Goal: Communication & Community: Answer question/provide support

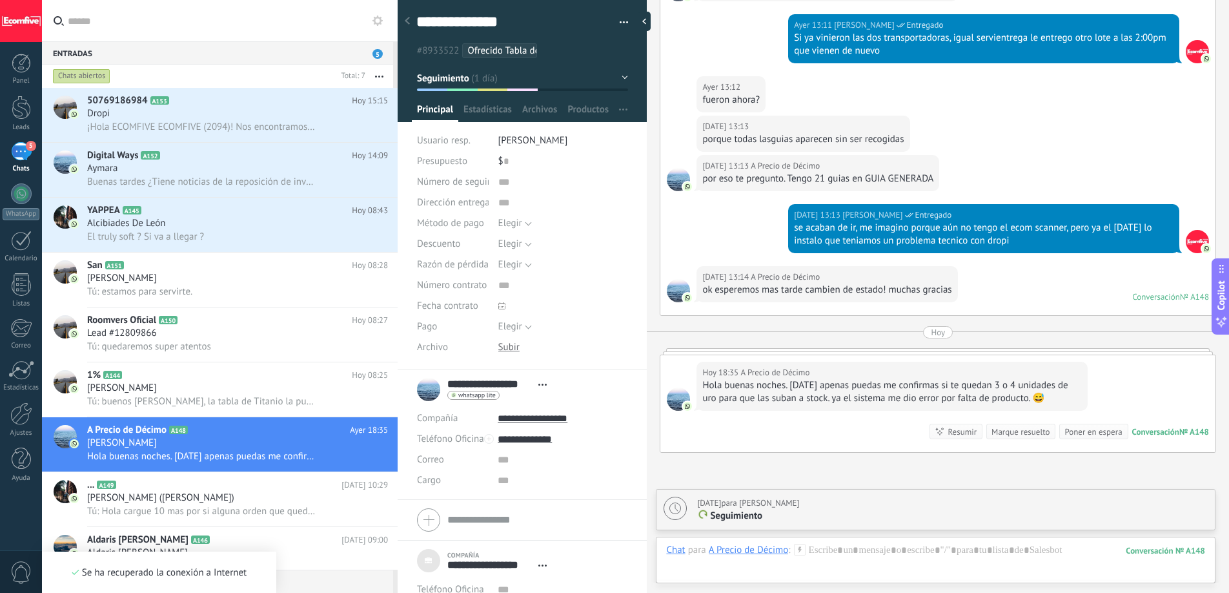
scroll to position [4508, 0]
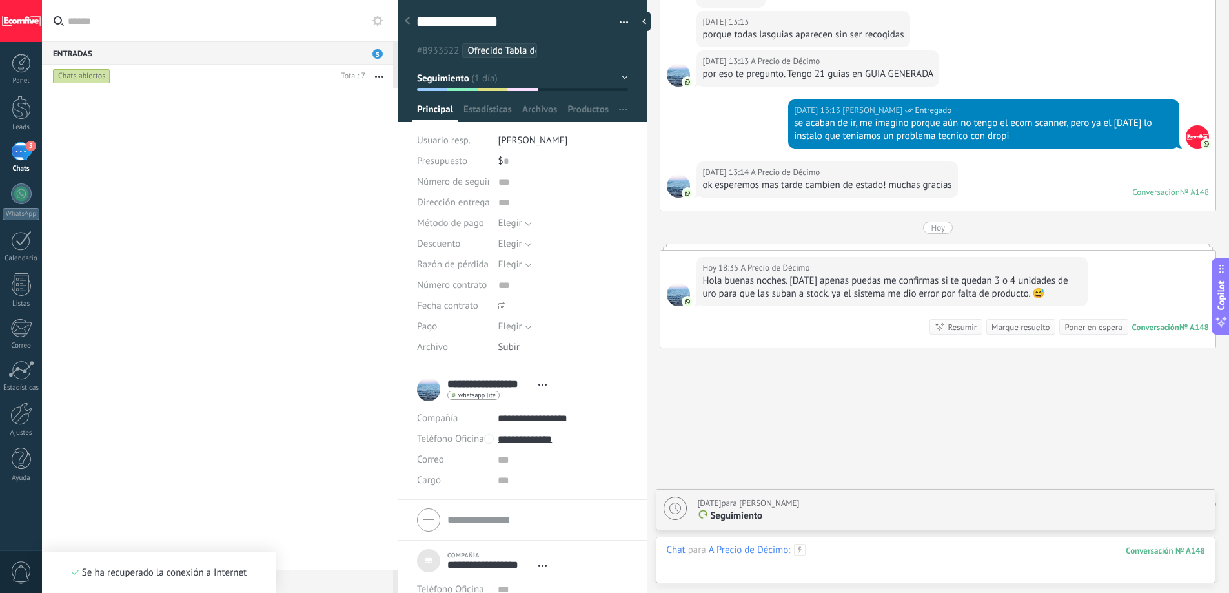
click at [837, 547] on div at bounding box center [935, 563] width 539 height 39
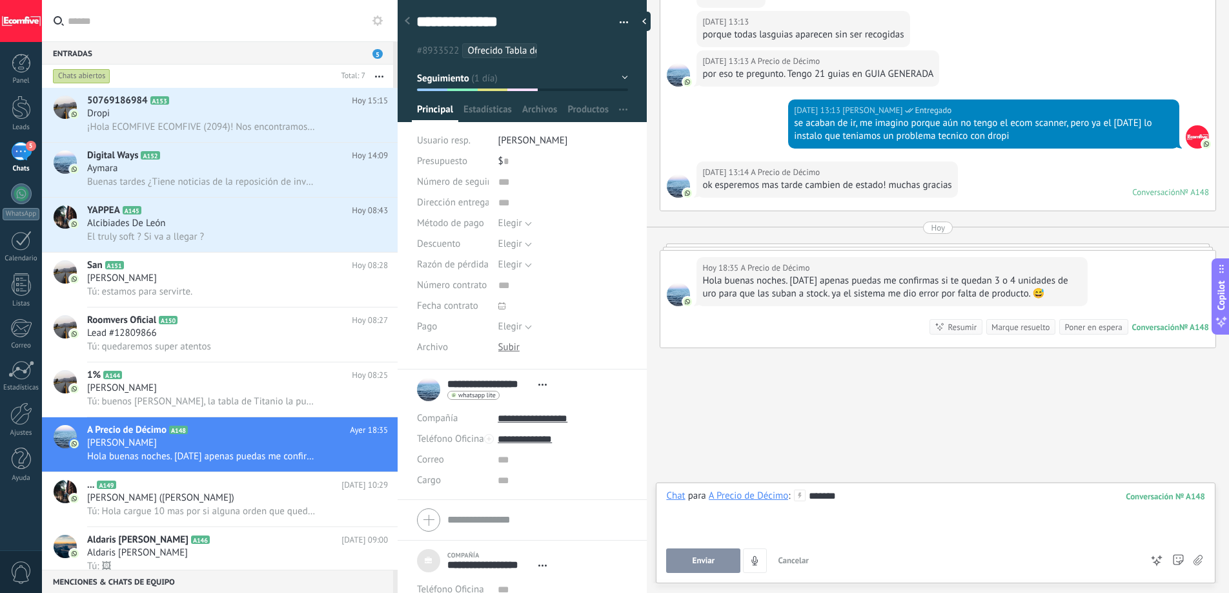
click at [709, 557] on span "Enviar" at bounding box center [704, 560] width 23 height 9
type textarea "**********"
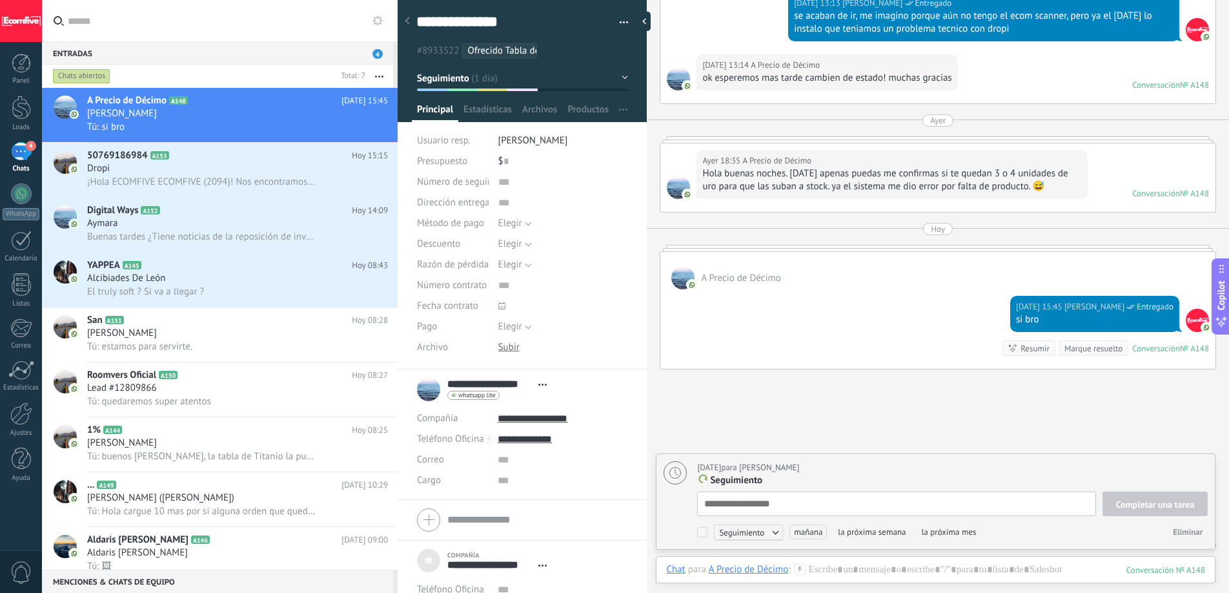
scroll to position [4692, 0]
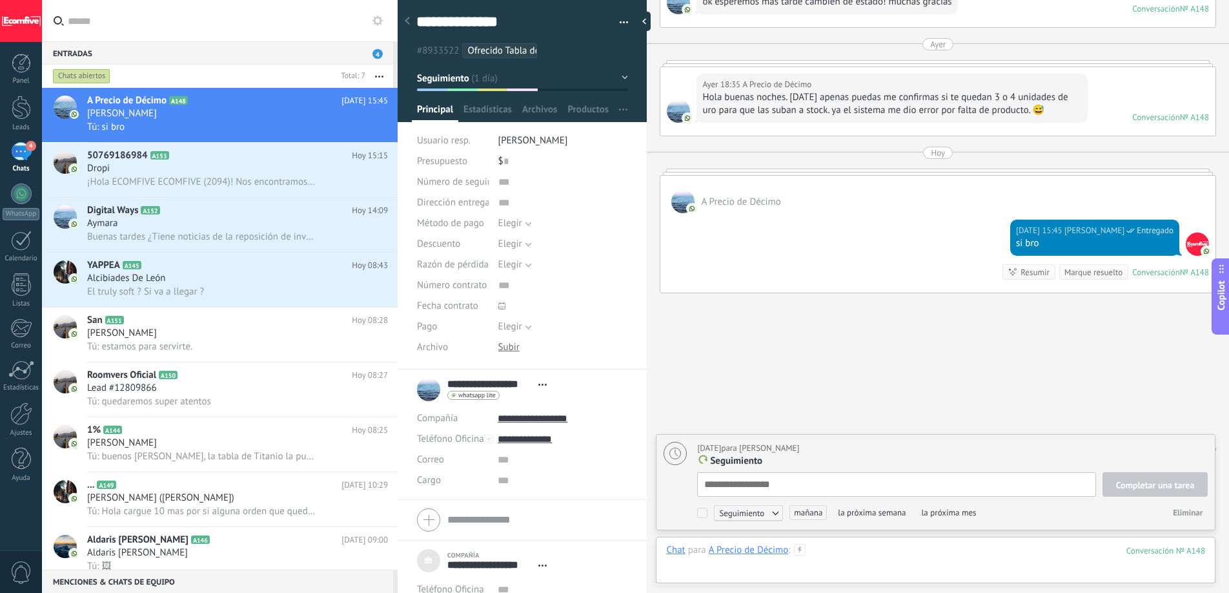
click at [824, 547] on div at bounding box center [935, 563] width 539 height 39
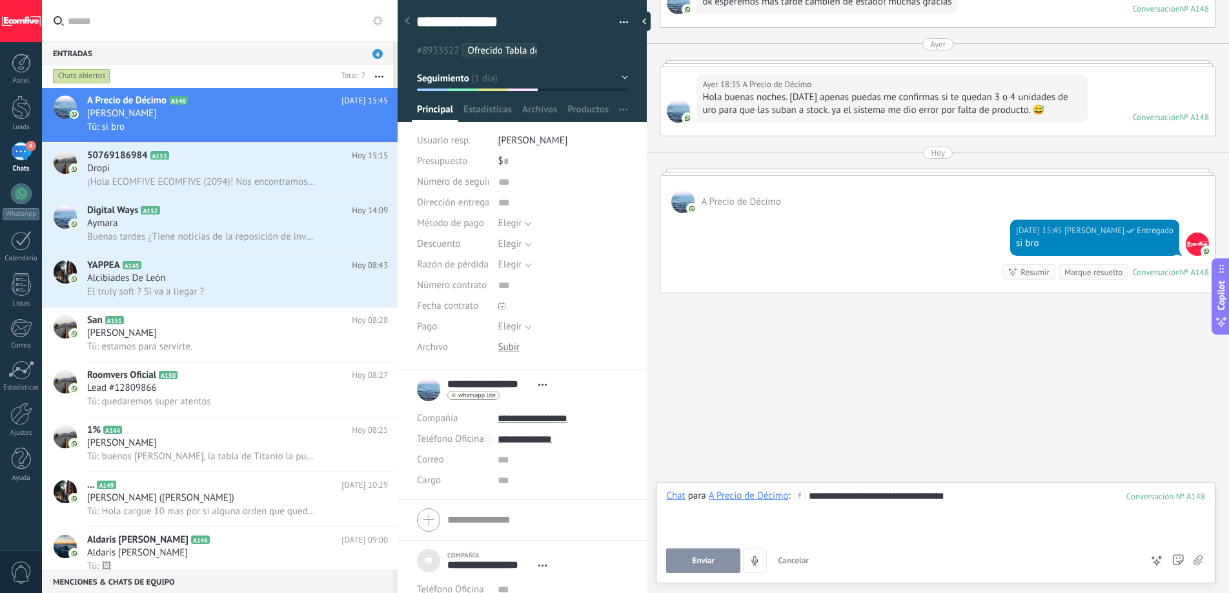
click at [728, 557] on button "Enviar" at bounding box center [703, 560] width 74 height 25
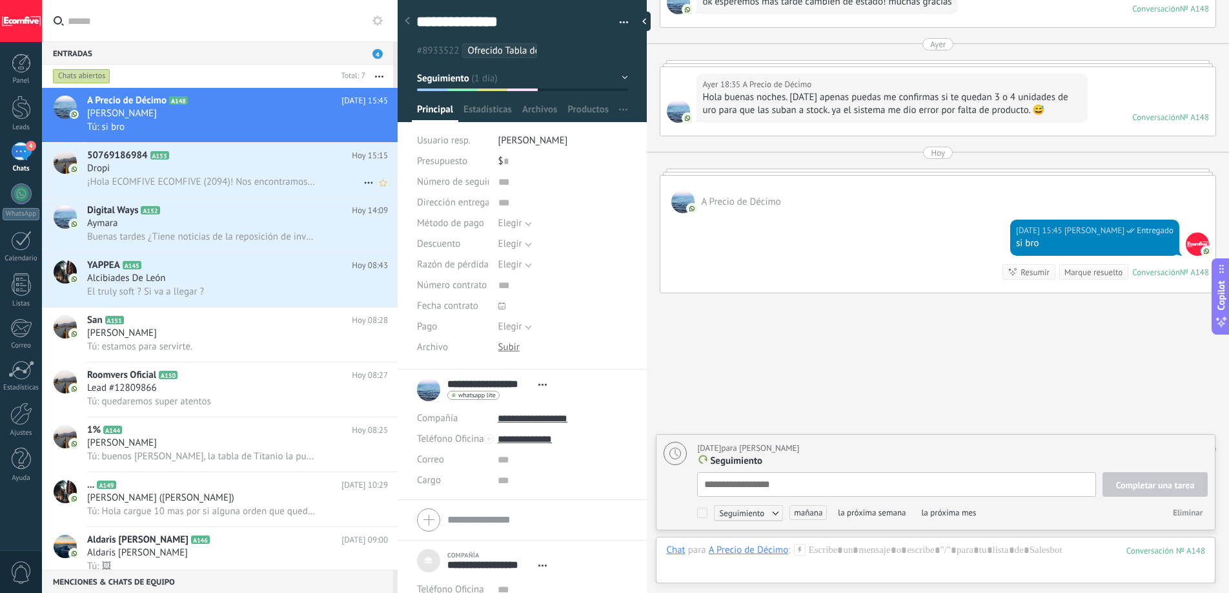
scroll to position [4731, 0]
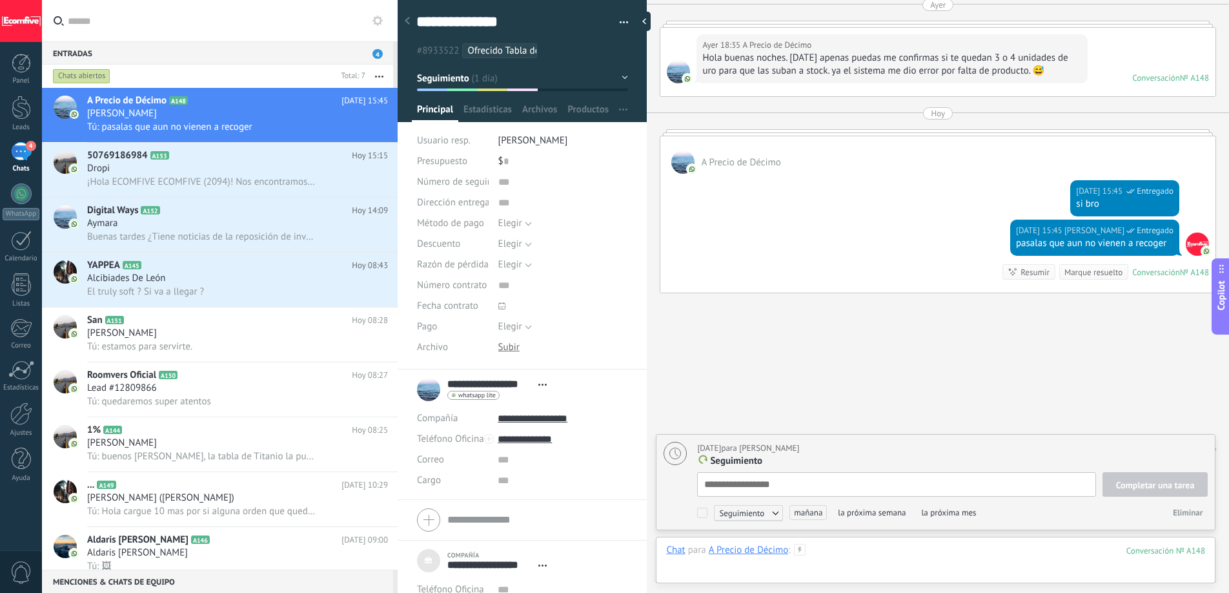
click at [827, 555] on div at bounding box center [935, 563] width 539 height 39
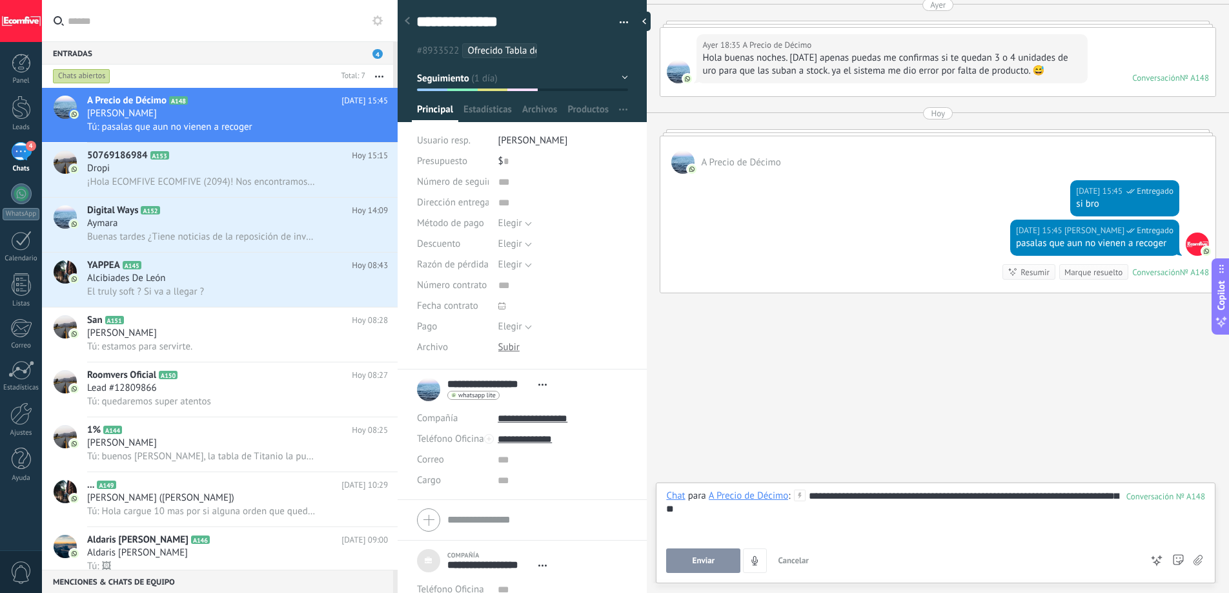
click at [724, 558] on button "Enviar" at bounding box center [703, 560] width 74 height 25
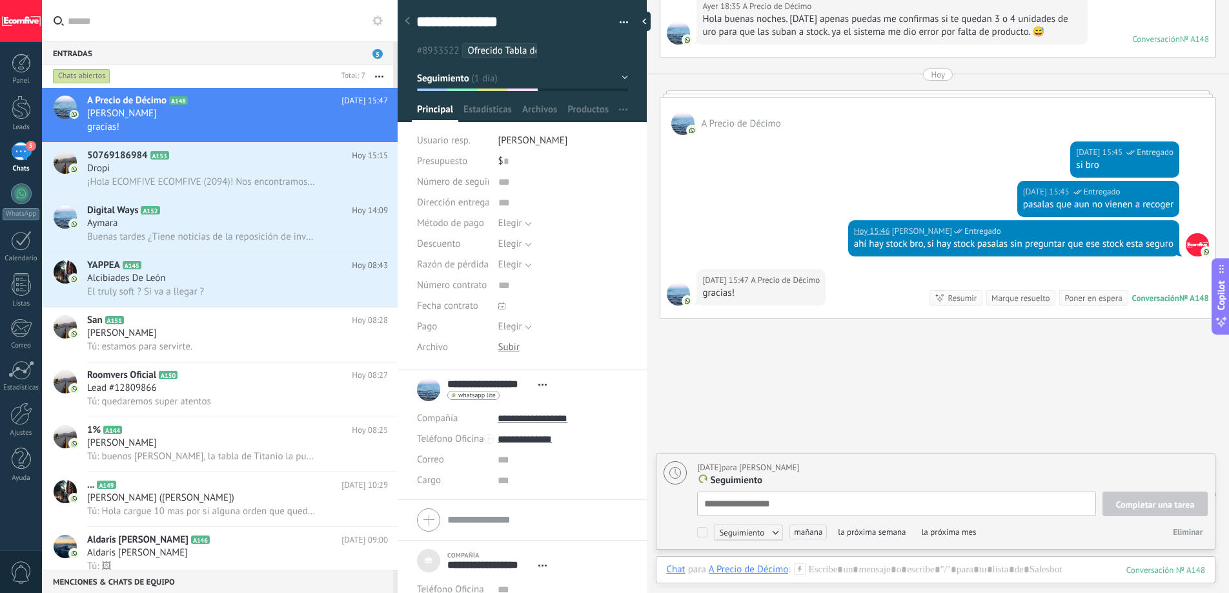
scroll to position [4796, 0]
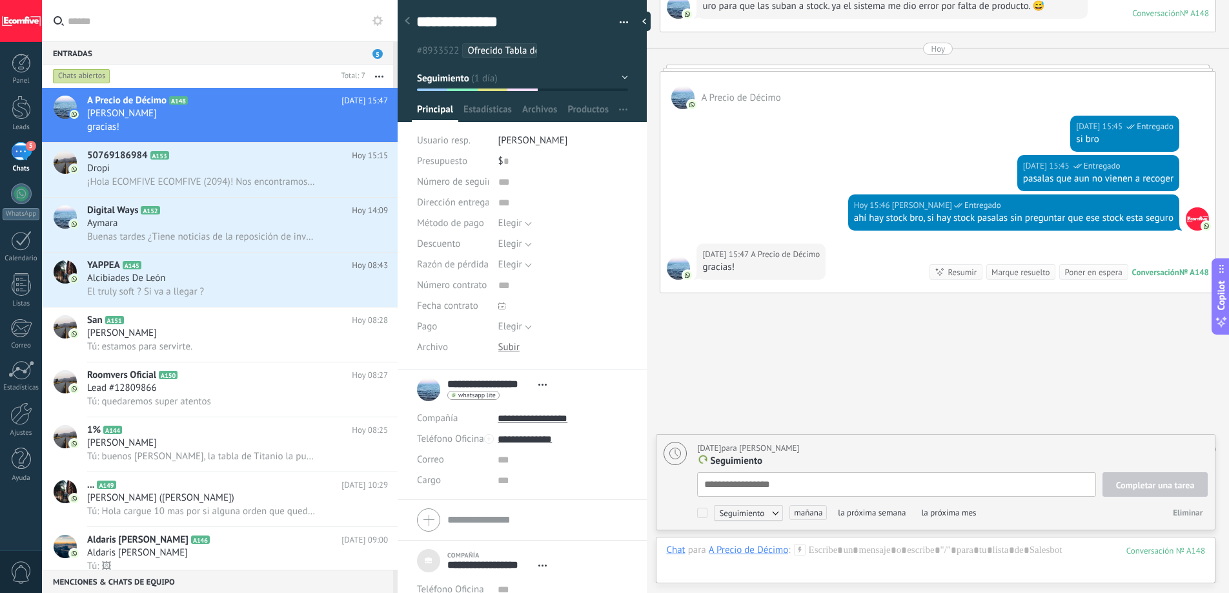
click at [1019, 266] on div "Marque resuelto" at bounding box center [1021, 272] width 58 height 12
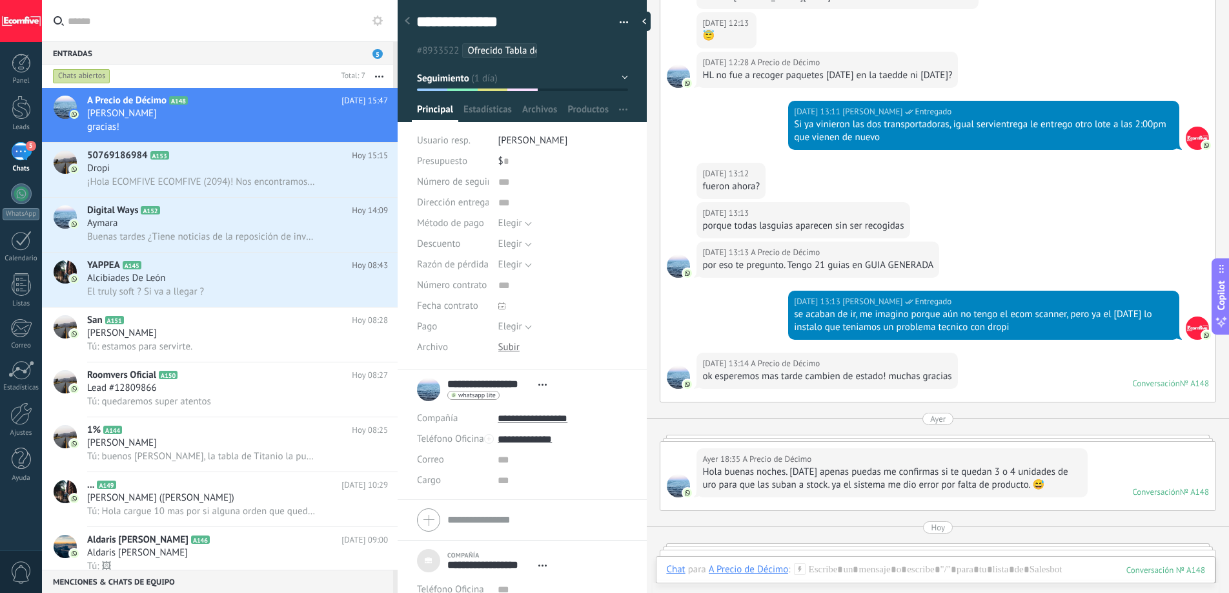
scroll to position [4817, 0]
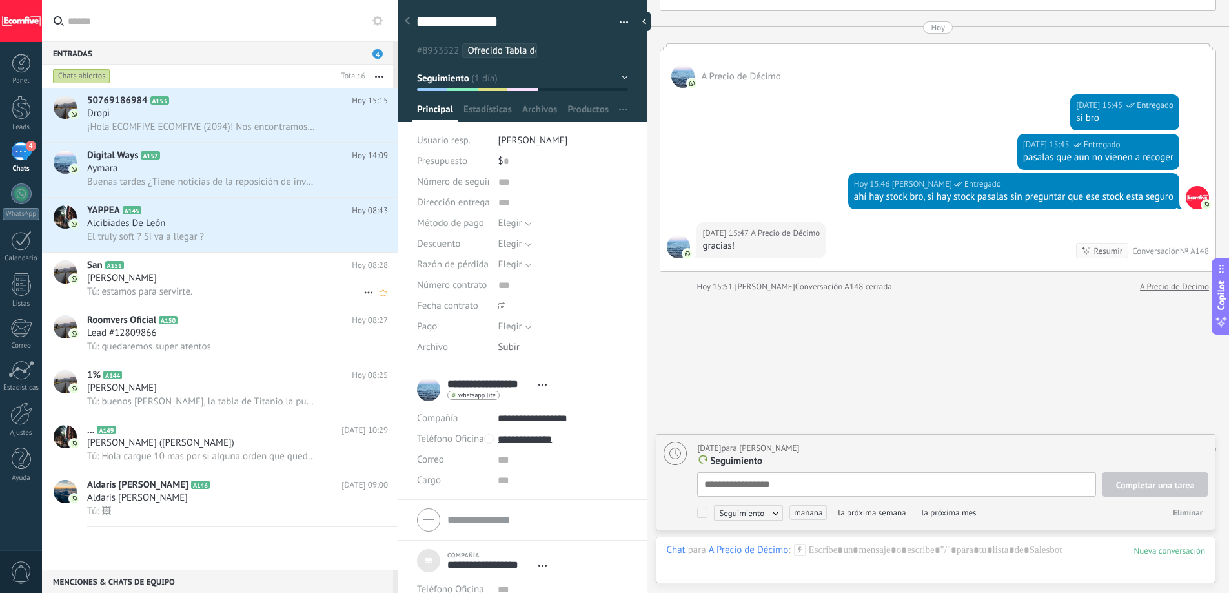
click at [221, 281] on div "[PERSON_NAME]" at bounding box center [237, 278] width 301 height 13
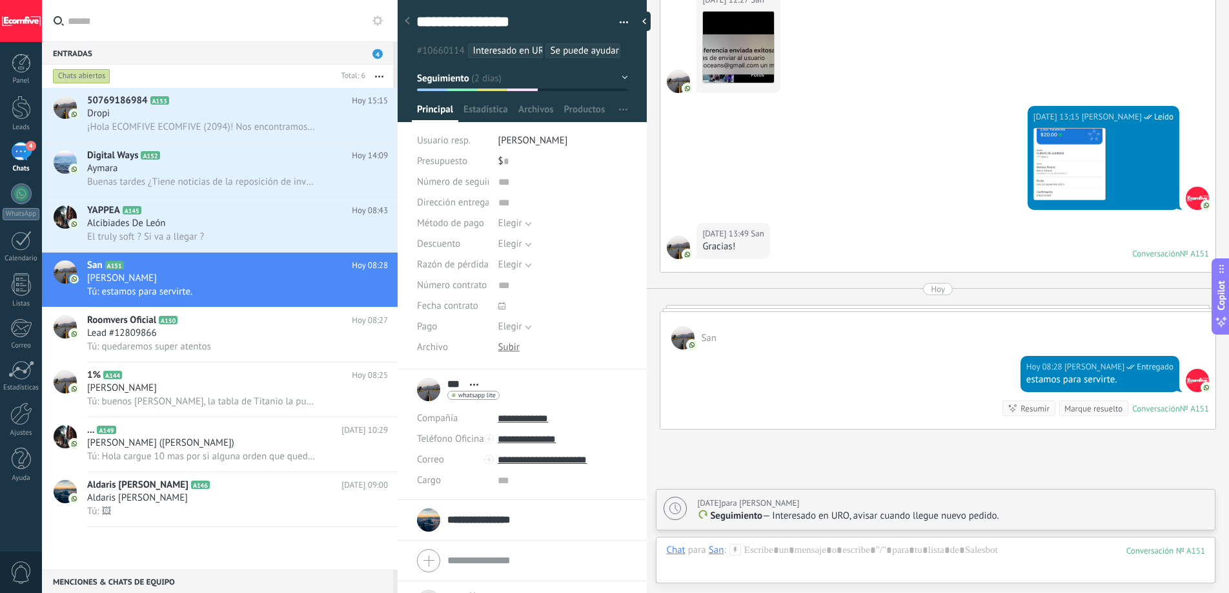
scroll to position [2671, 0]
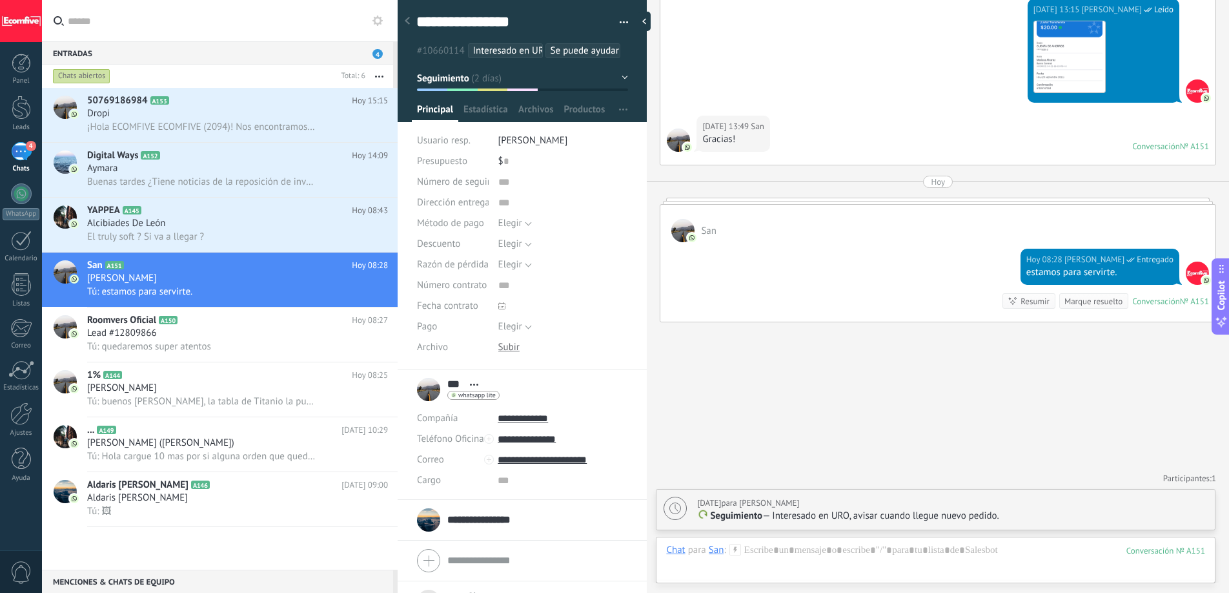
click at [1077, 299] on div "Marque resuelto" at bounding box center [1094, 301] width 58 height 12
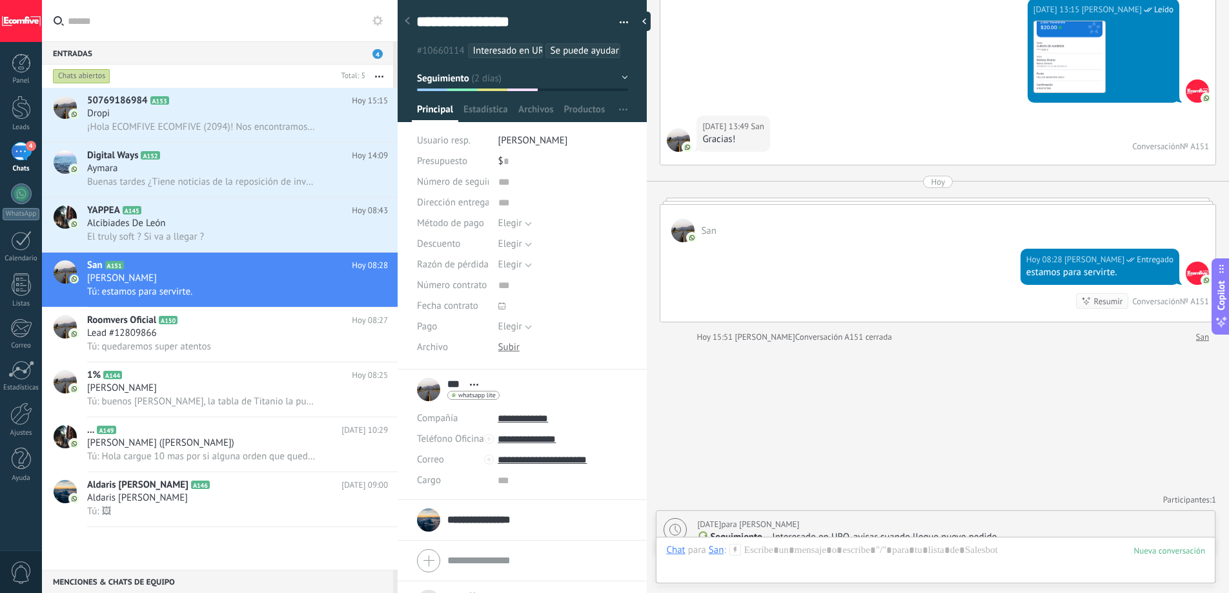
scroll to position [2693, 0]
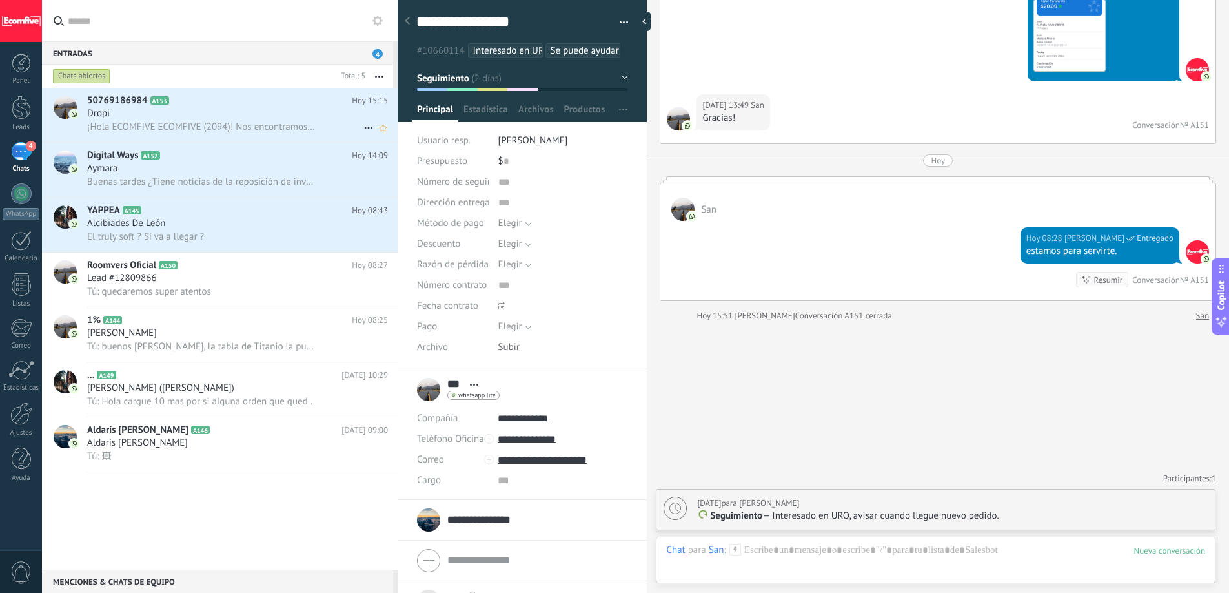
click at [192, 124] on span "¡Hola ECOMFIVE ECOMFIVE (2094)! Nos encontramos revisando tu gestión y observam…" at bounding box center [202, 127] width 230 height 12
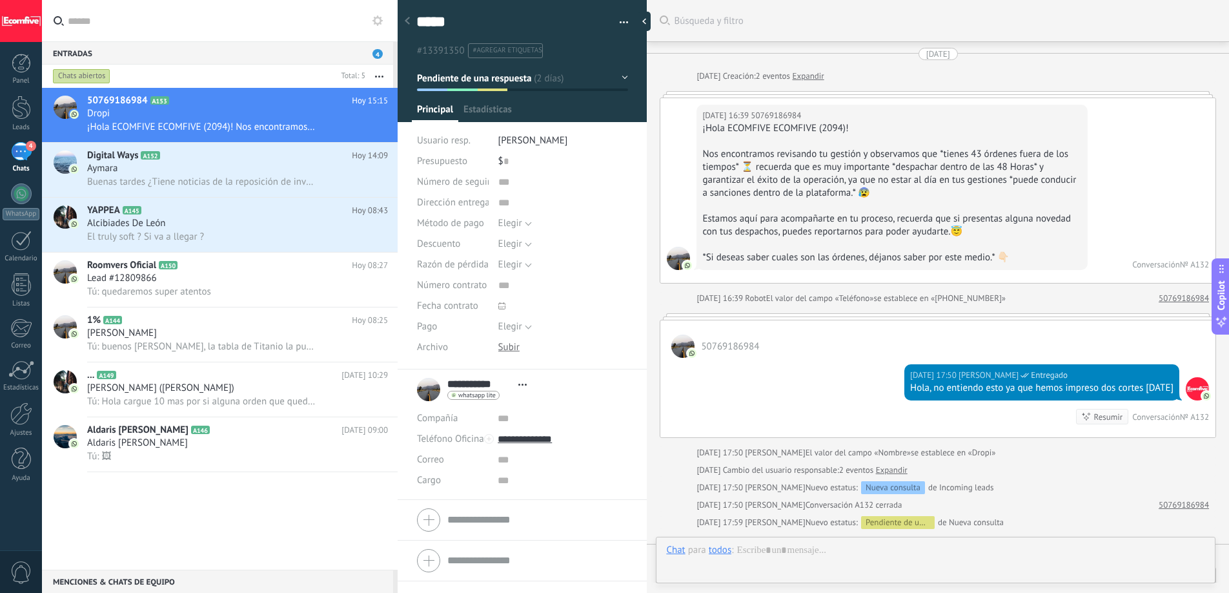
scroll to position [414, 0]
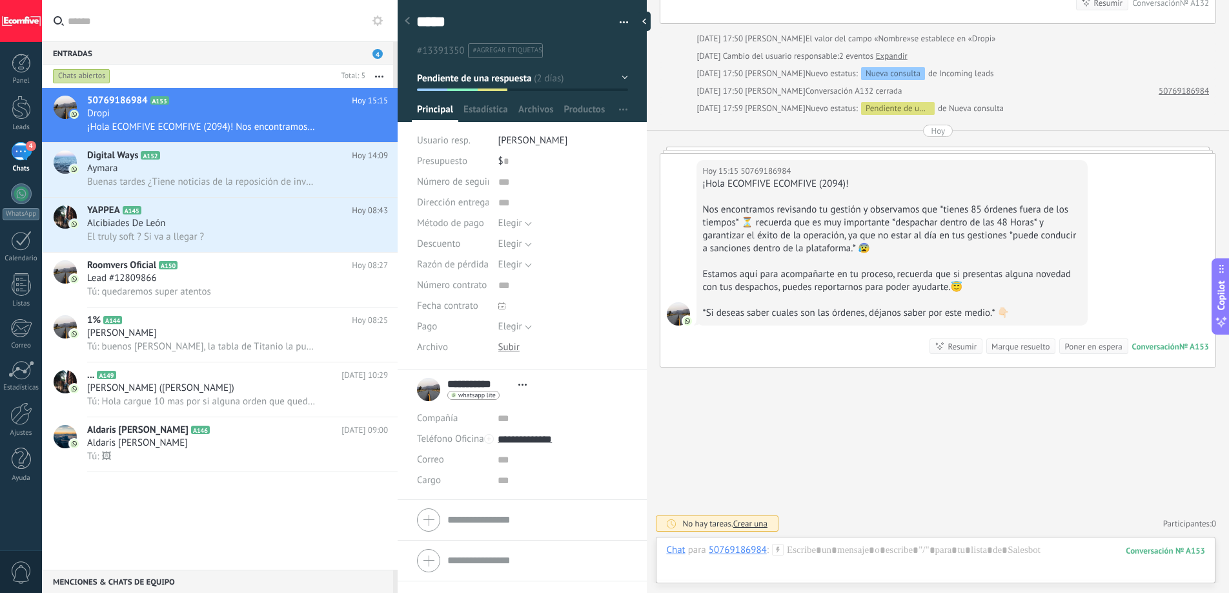
click at [1017, 347] on div "Marque resuelto" at bounding box center [1021, 346] width 58 height 12
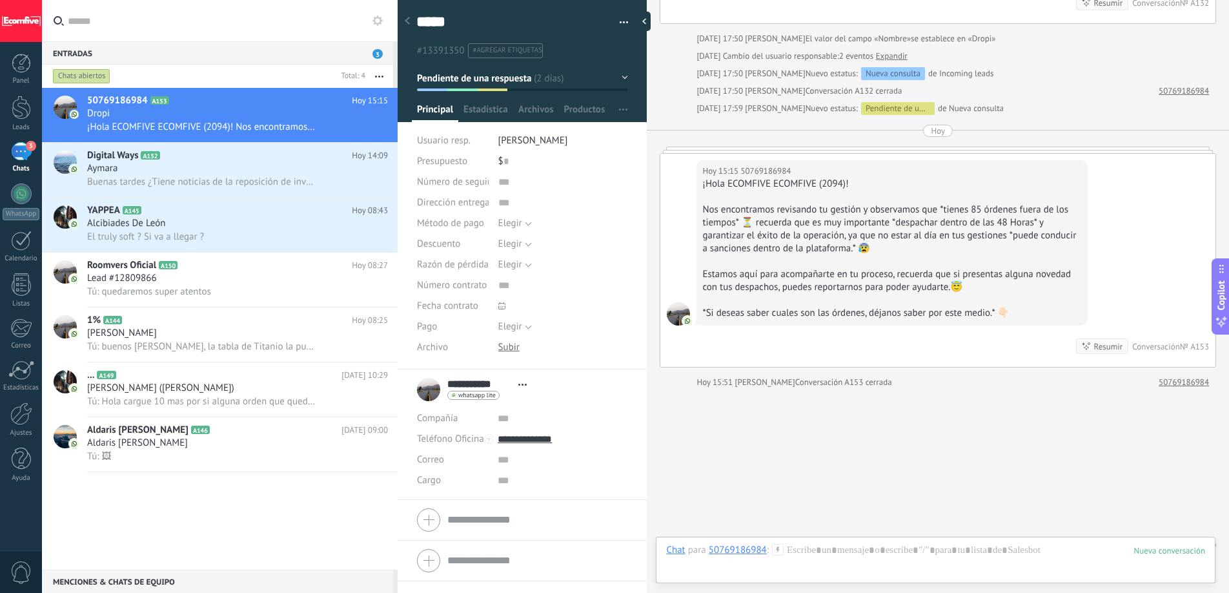
scroll to position [435, 0]
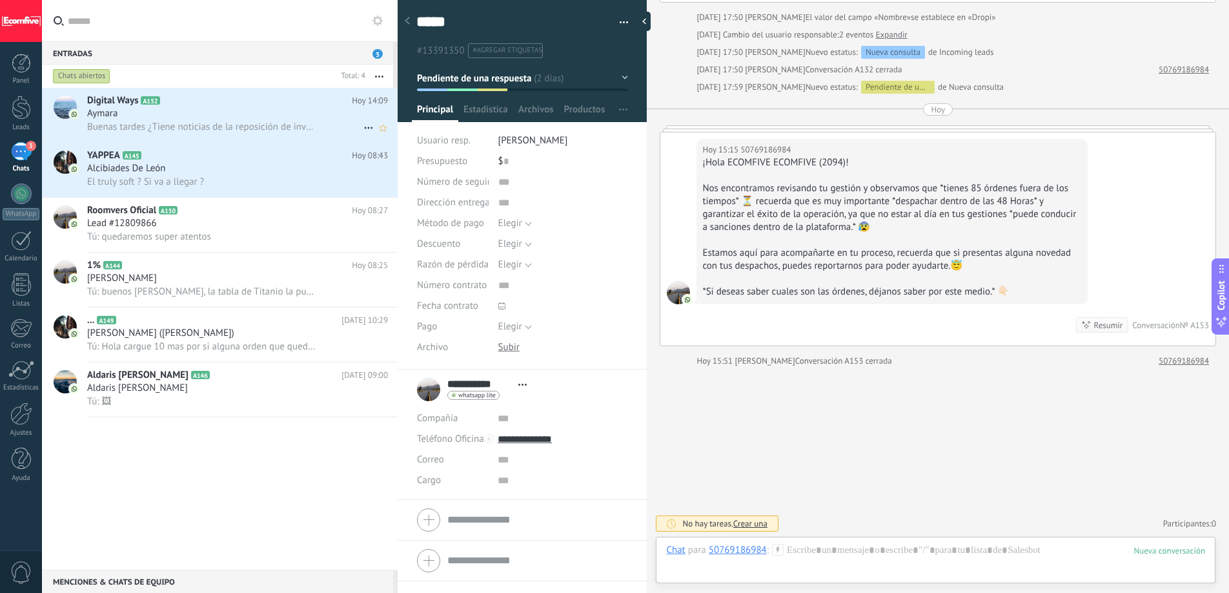
click at [336, 120] on div "Buenas tardes ¿Tiene noticias de la reposición de inventario?" at bounding box center [237, 127] width 301 height 14
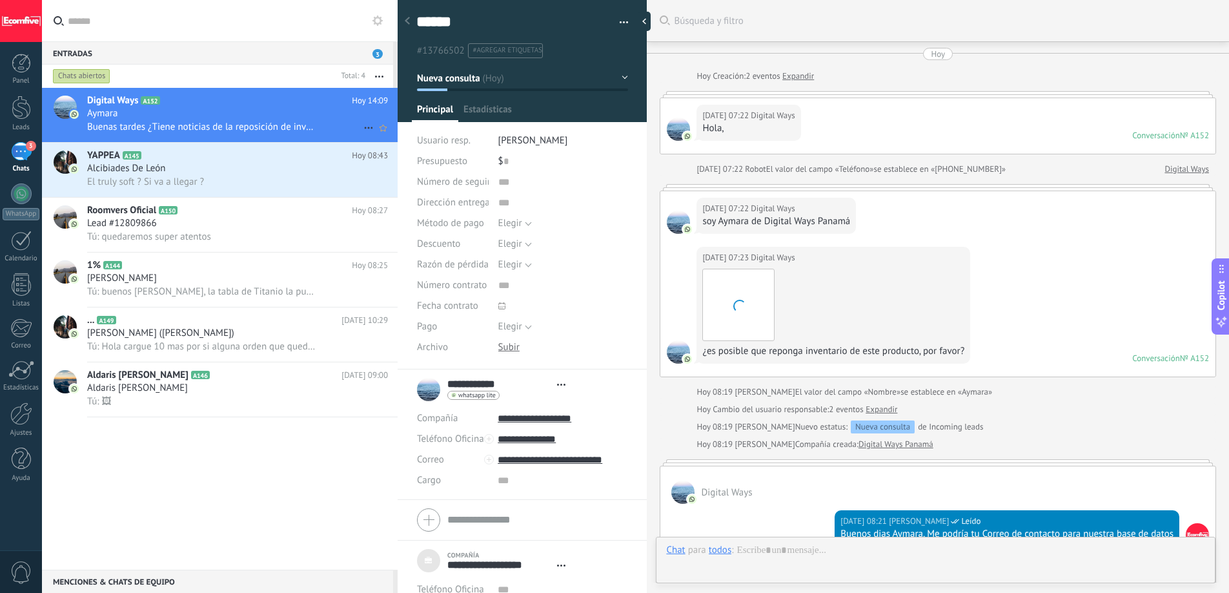
type textarea "***"
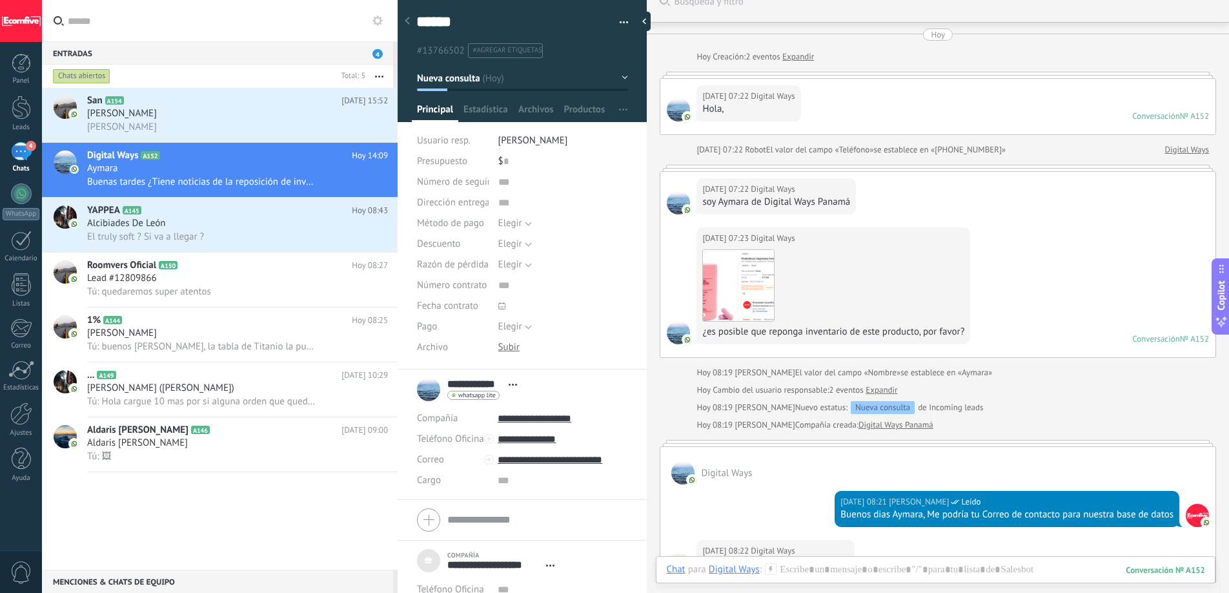
scroll to position [33, 0]
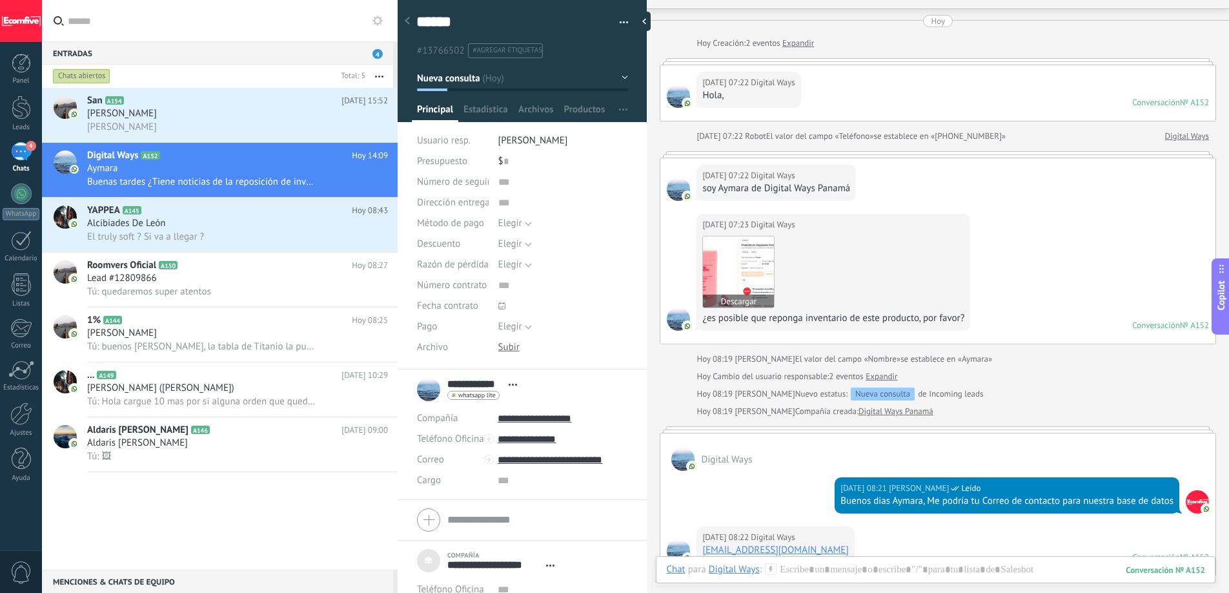
click at [749, 272] on img at bounding box center [738, 271] width 71 height 71
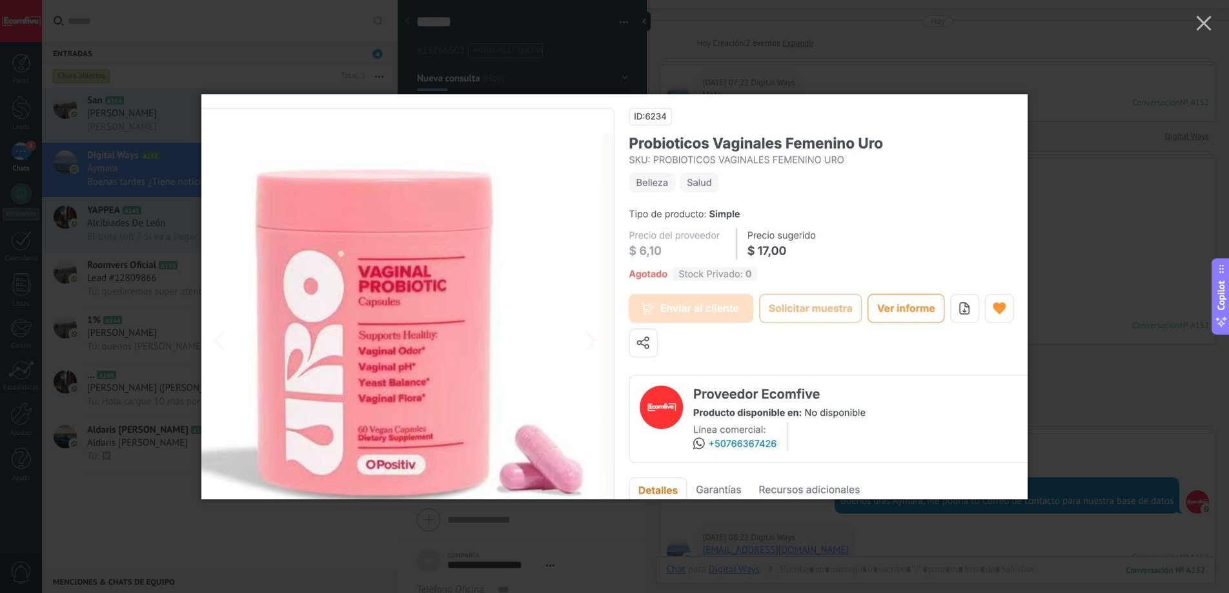
click at [1079, 270] on div at bounding box center [614, 296] width 1229 height 593
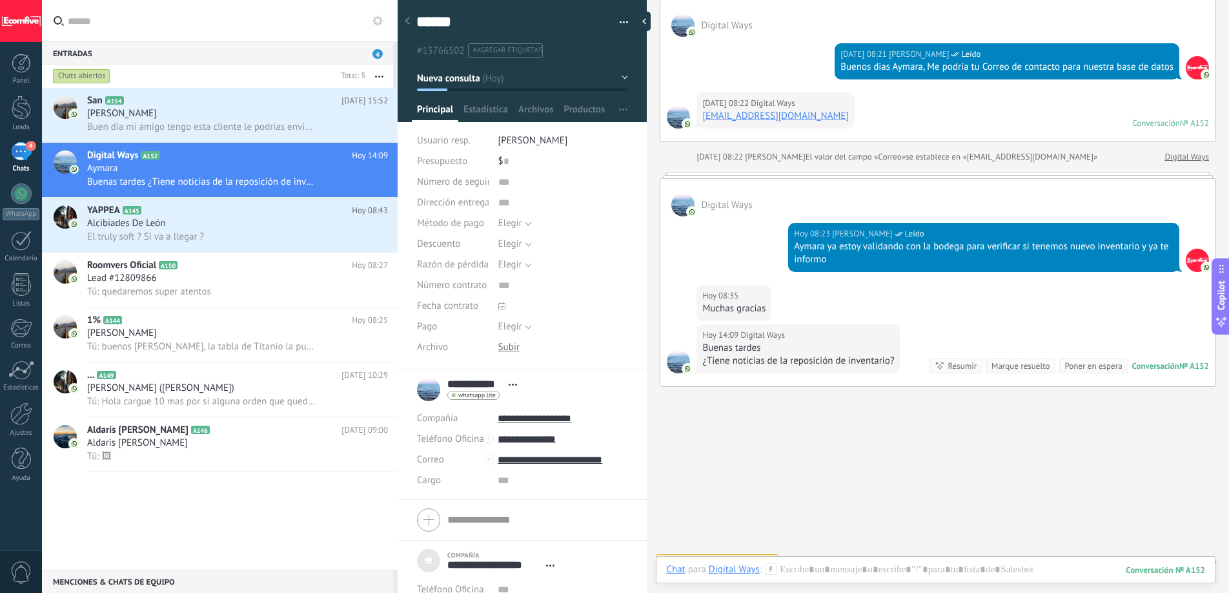
scroll to position [486, 0]
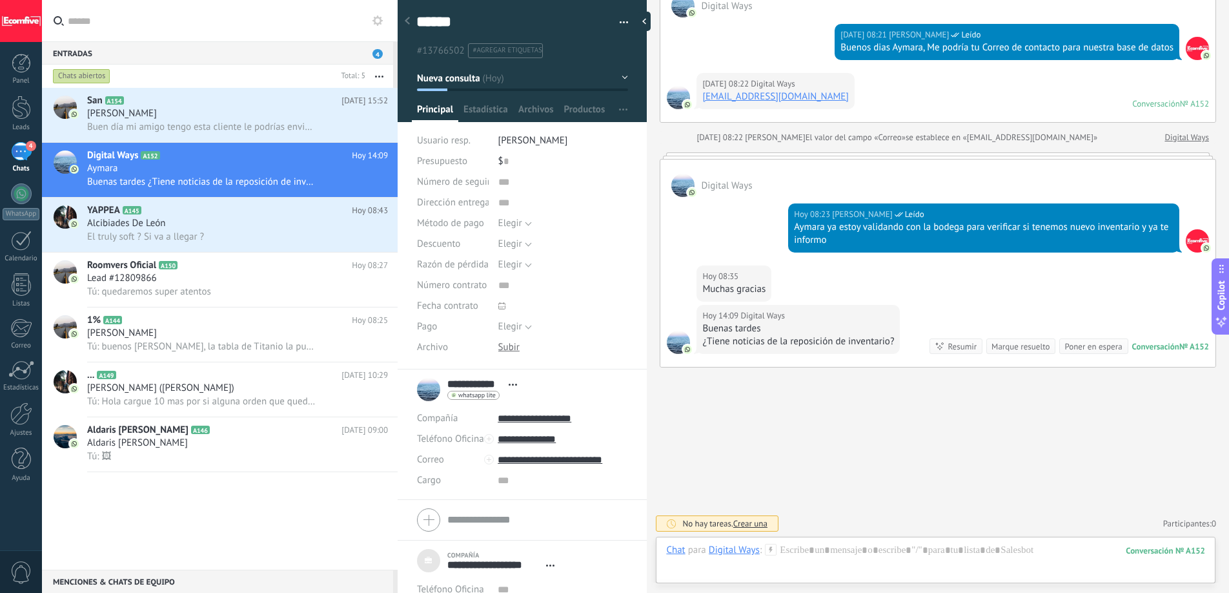
click at [855, 412] on div "Buscar Búsqueda y filtro Carga más [DATE] [DATE] Creación: 2 eventos Expandir […" at bounding box center [938, 53] width 582 height 1079
click at [837, 548] on div at bounding box center [935, 563] width 539 height 39
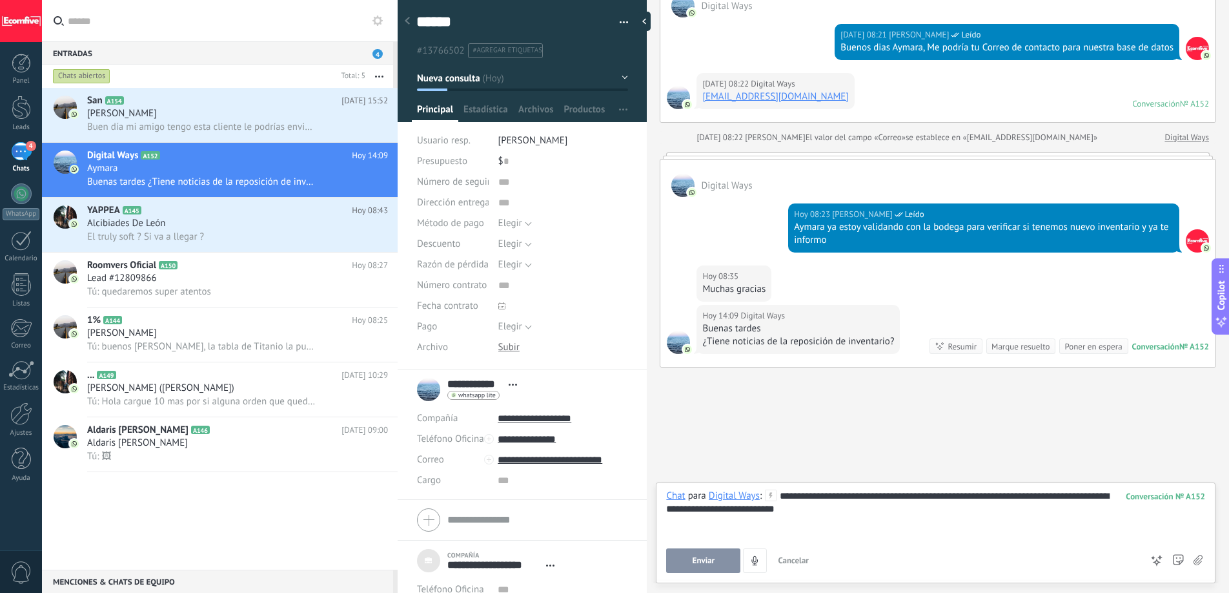
click at [691, 559] on button "Enviar" at bounding box center [703, 560] width 74 height 25
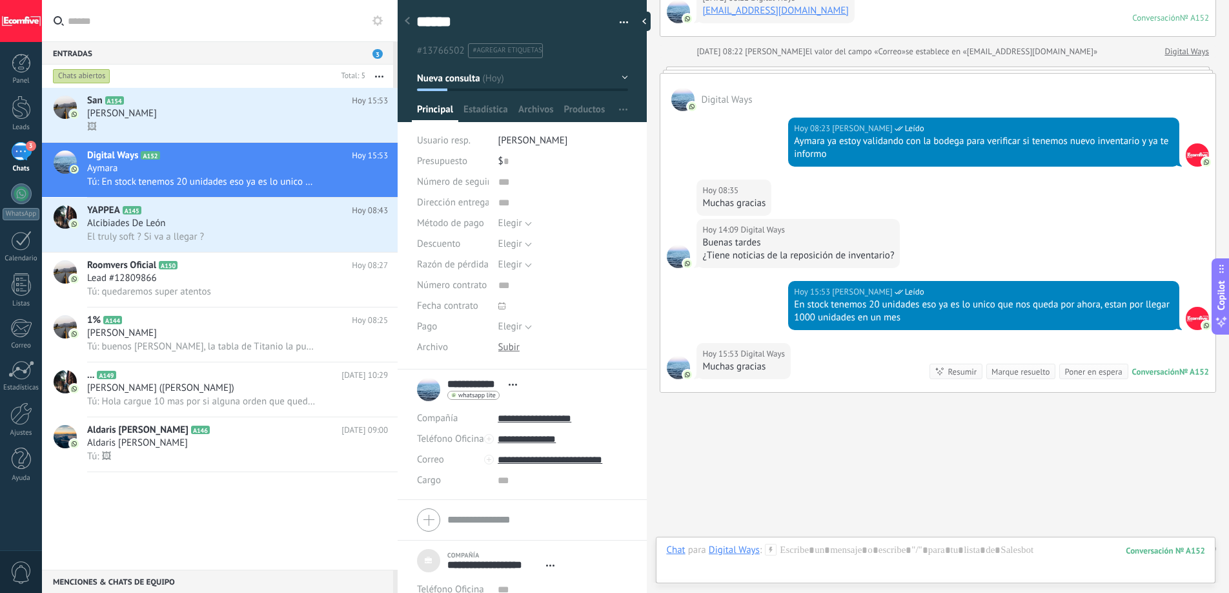
scroll to position [597, 0]
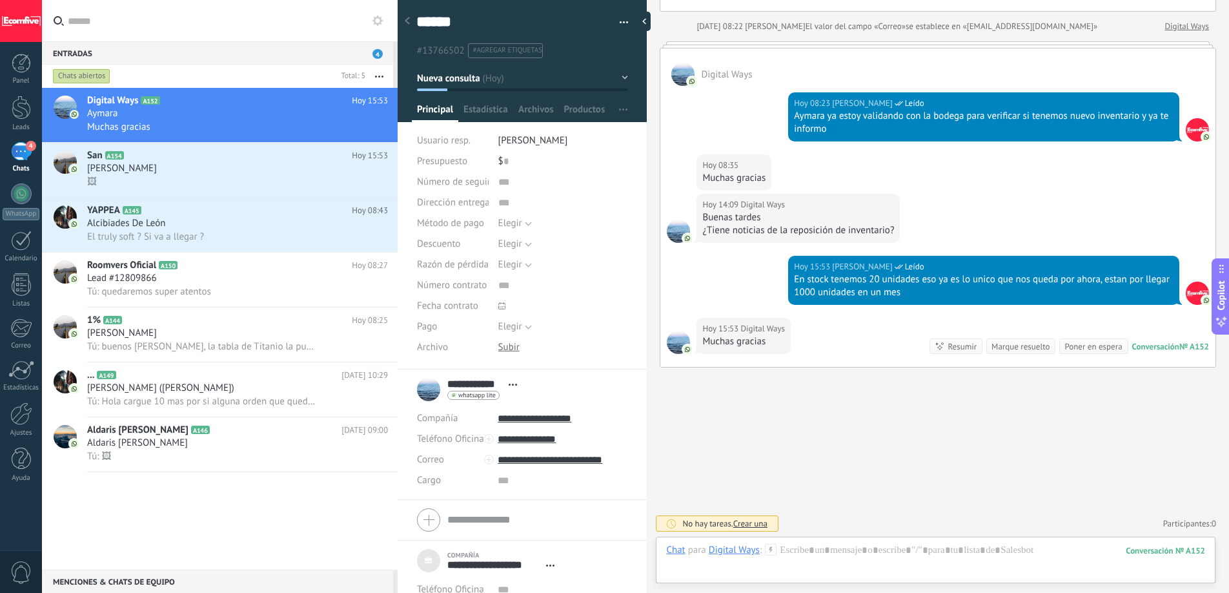
click at [874, 279] on div "En stock tenemos 20 unidades eso ya es lo unico que nos queda por ahora, estan …" at bounding box center [984, 286] width 380 height 26
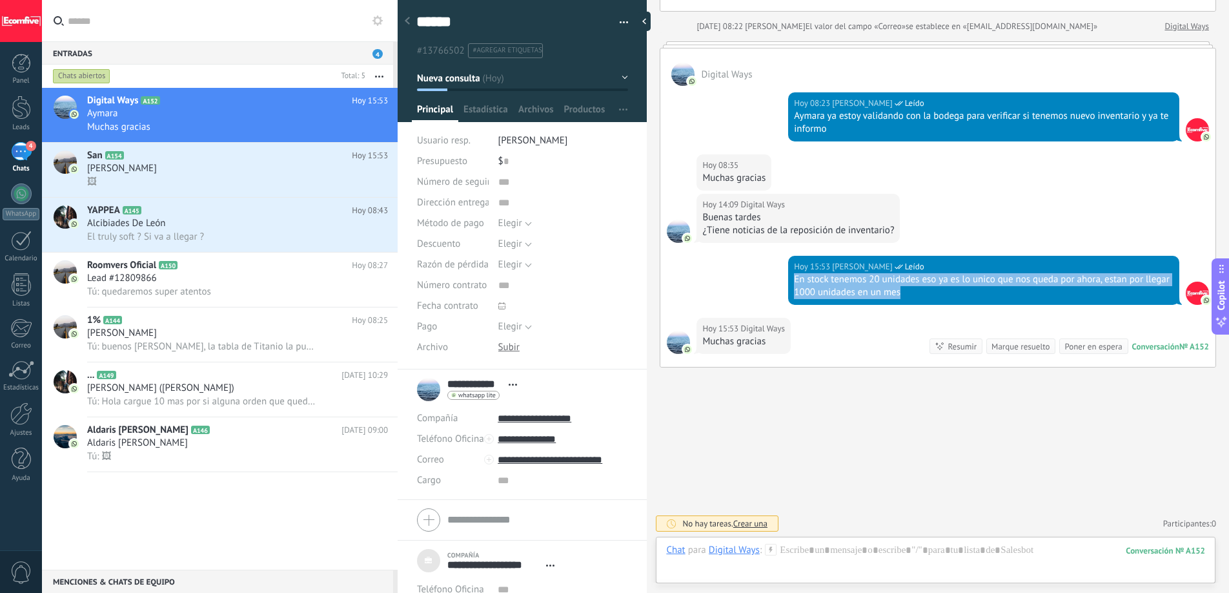
click at [874, 279] on div "En stock tenemos 20 unidades eso ya es lo unico que nos queda por ahora, estan …" at bounding box center [984, 286] width 380 height 26
click at [871, 292] on div "En stock tenemos 20 unidades eso ya es lo unico que nos queda por ahora, estan …" at bounding box center [984, 286] width 380 height 26
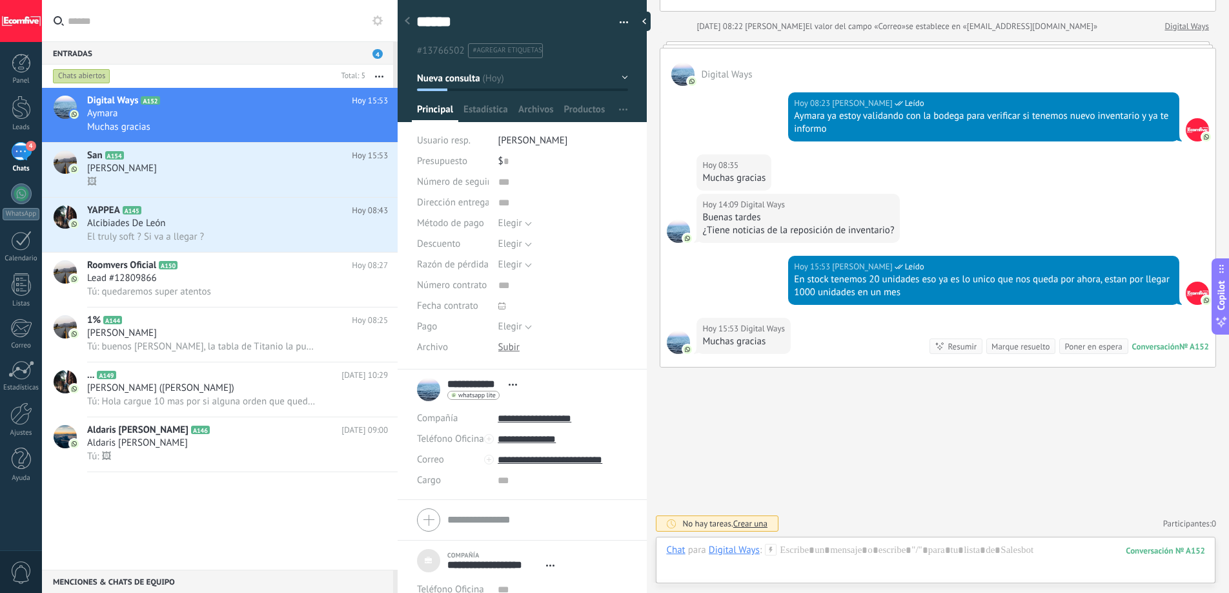
click at [871, 292] on div "En stock tenemos 20 unidades eso ya es lo unico que nos queda por ahora, estan …" at bounding box center [984, 286] width 380 height 26
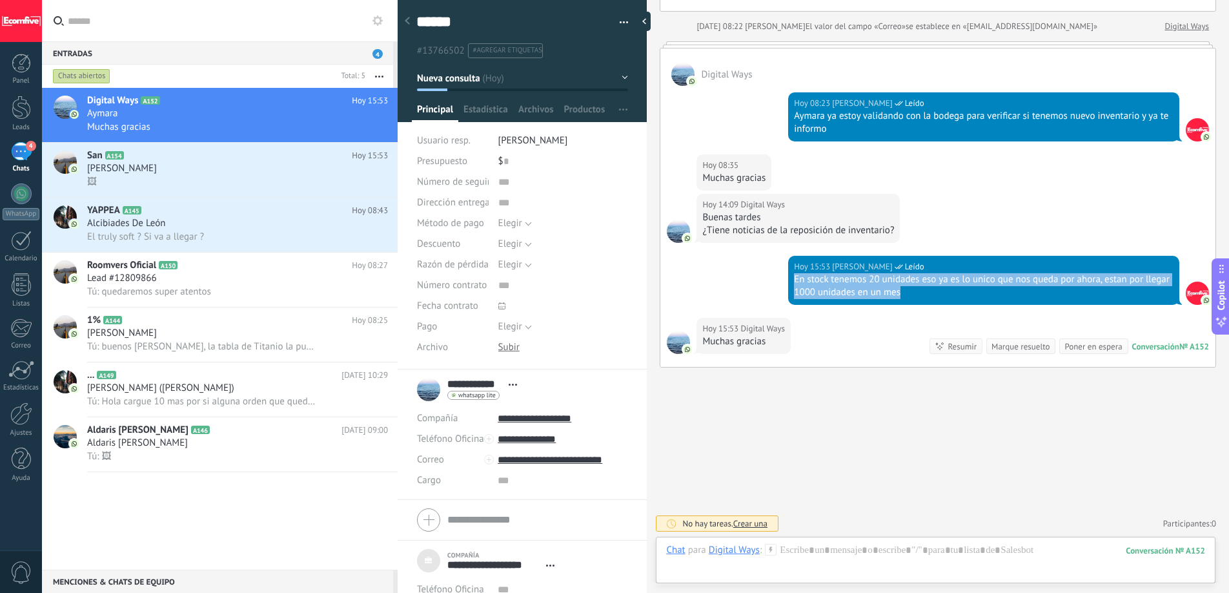
click at [871, 292] on div "En stock tenemos 20 unidades eso ya es lo unico que nos queda por ahora, estan …" at bounding box center [984, 286] width 380 height 26
click at [872, 554] on div at bounding box center [935, 563] width 539 height 39
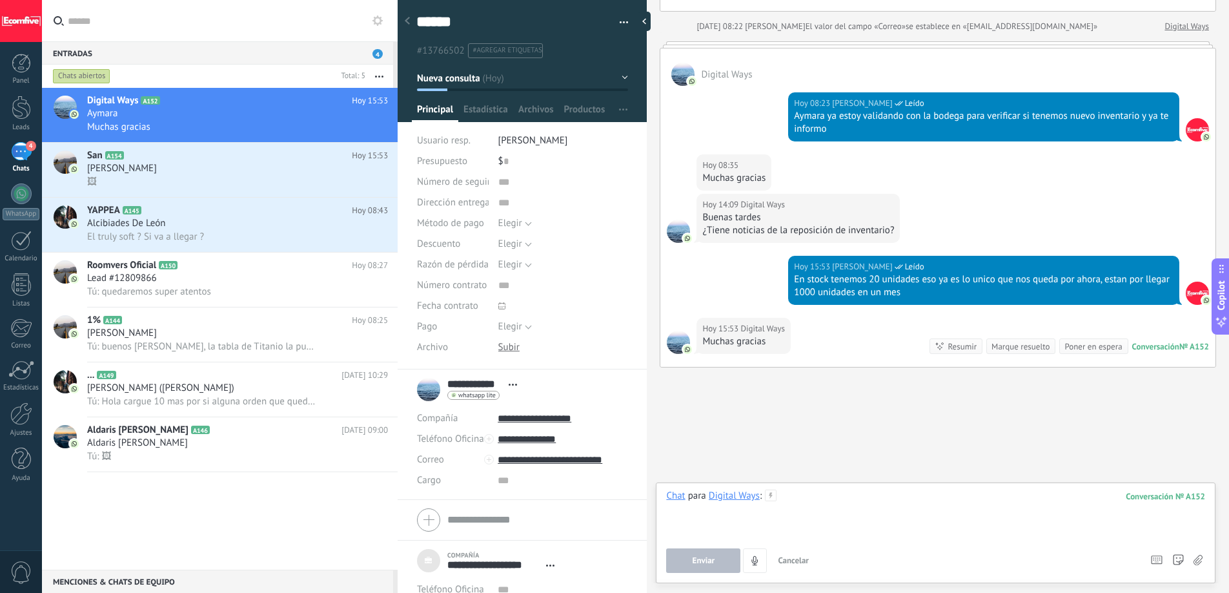
click at [853, 495] on div at bounding box center [935, 513] width 539 height 49
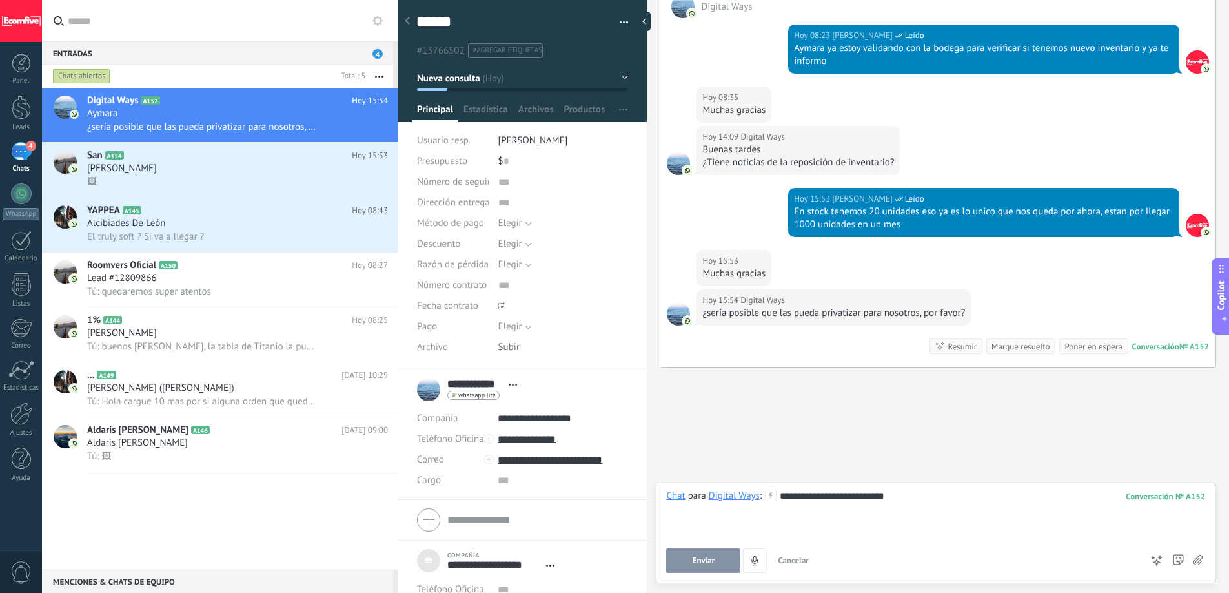
click at [720, 555] on button "Enviar" at bounding box center [703, 560] width 74 height 25
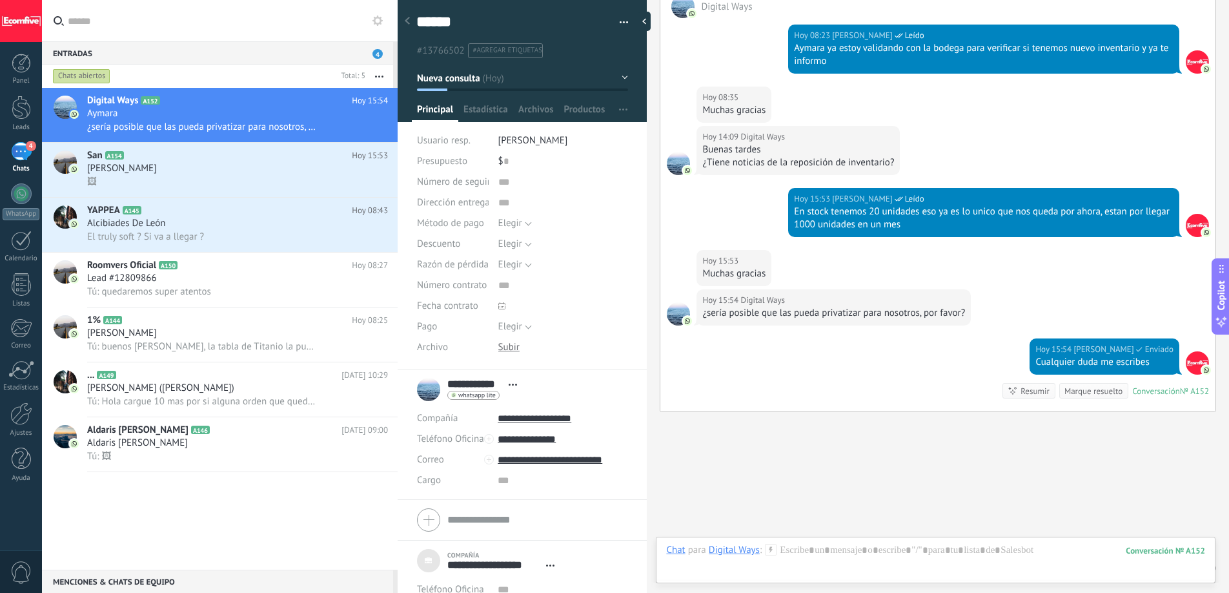
scroll to position [709, 0]
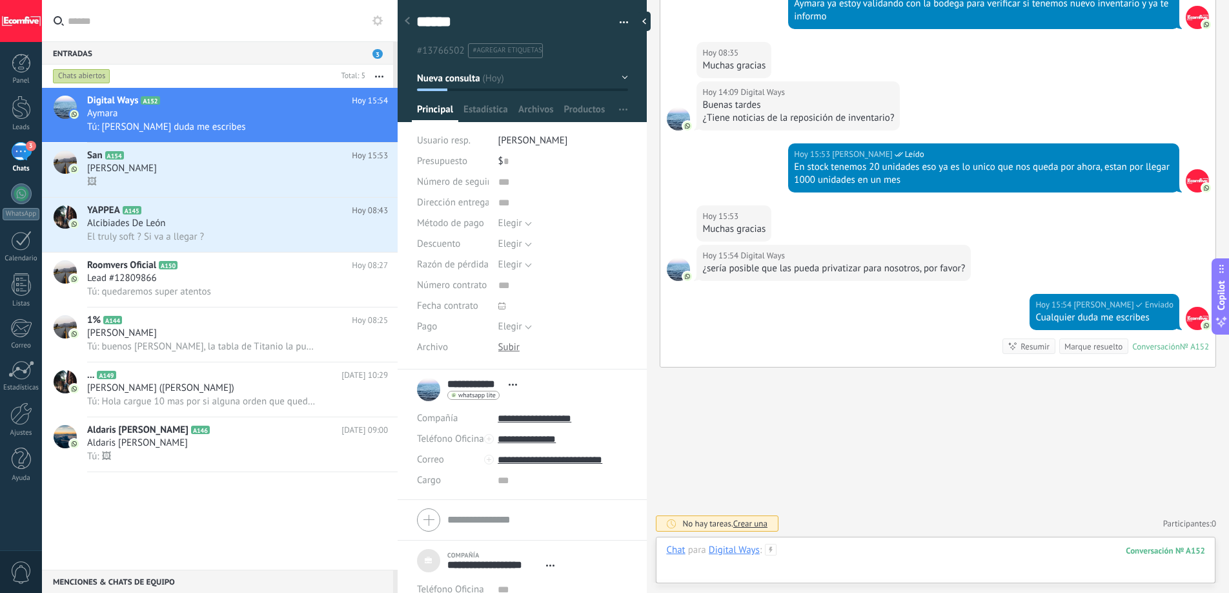
click at [809, 551] on div at bounding box center [935, 563] width 539 height 39
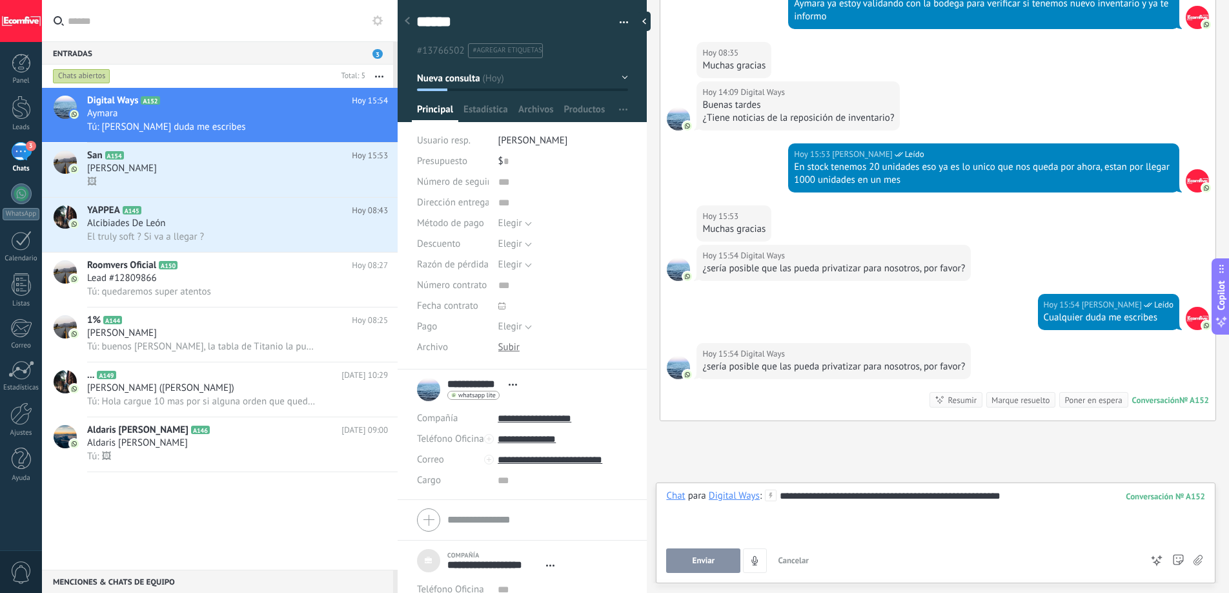
scroll to position [763, 0]
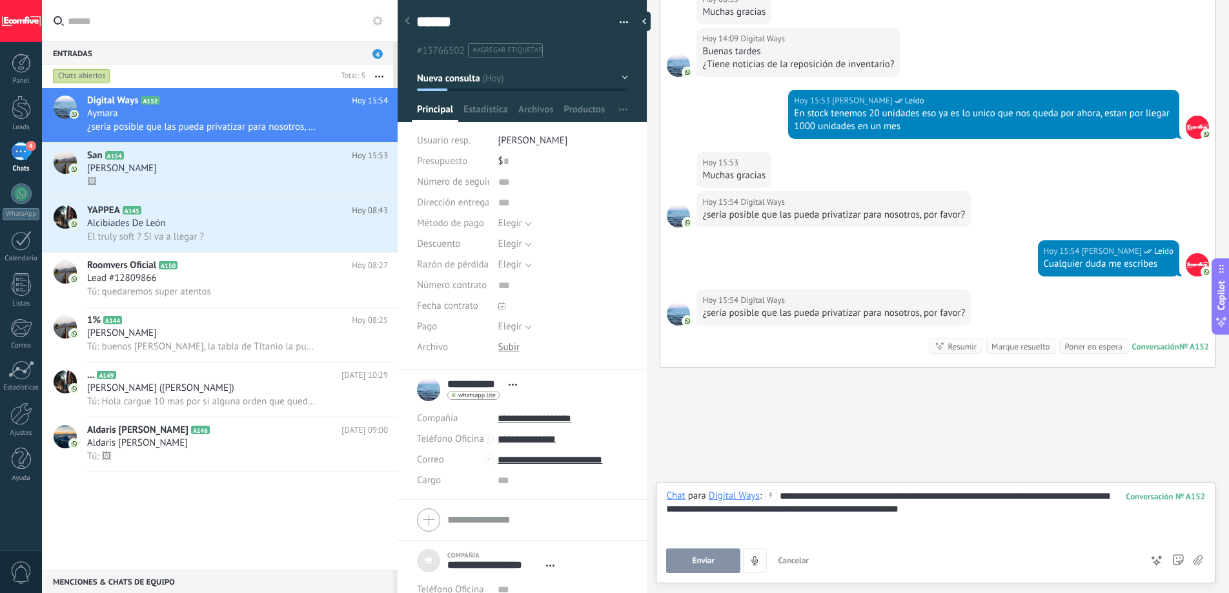
click at [701, 562] on span "Enviar" at bounding box center [704, 560] width 23 height 9
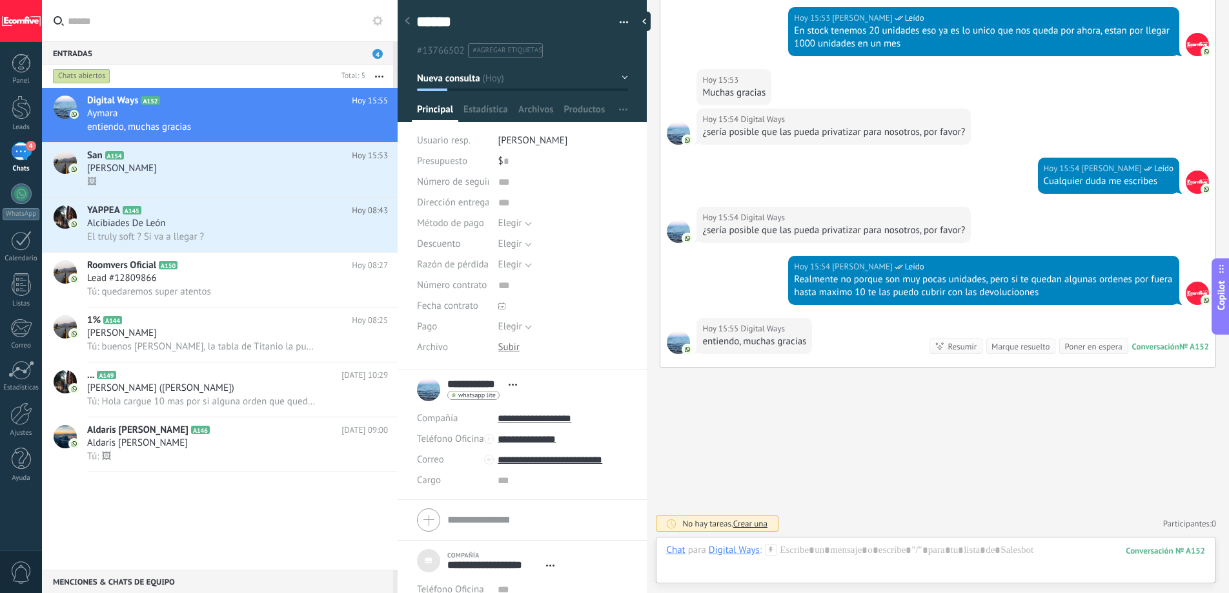
scroll to position [913, 0]
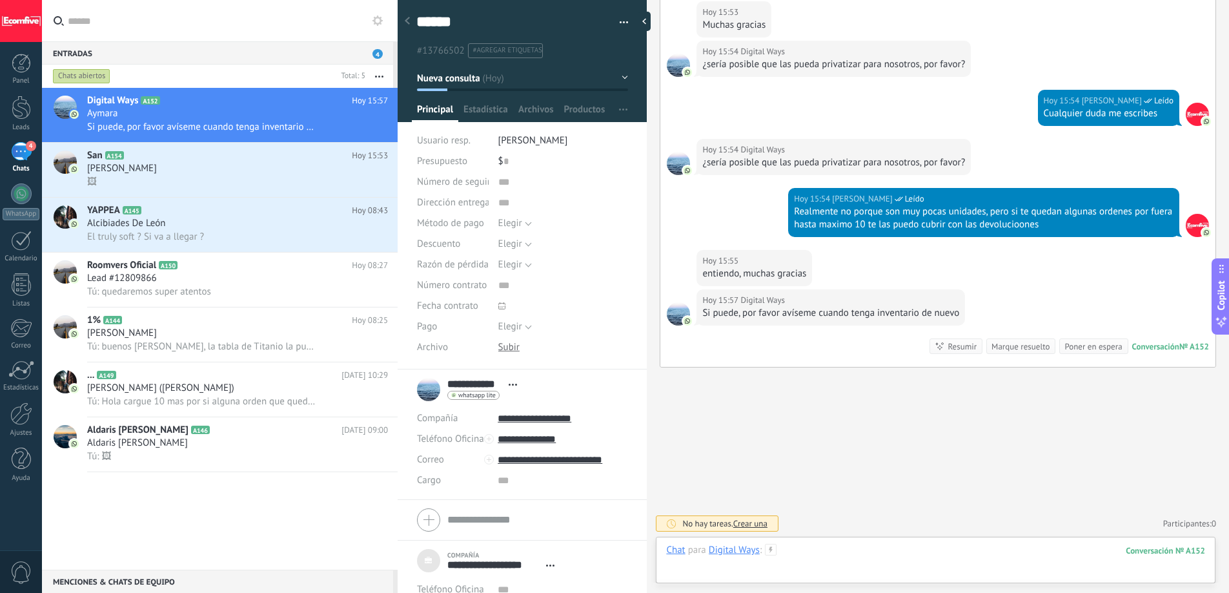
click at [798, 562] on div at bounding box center [935, 563] width 539 height 39
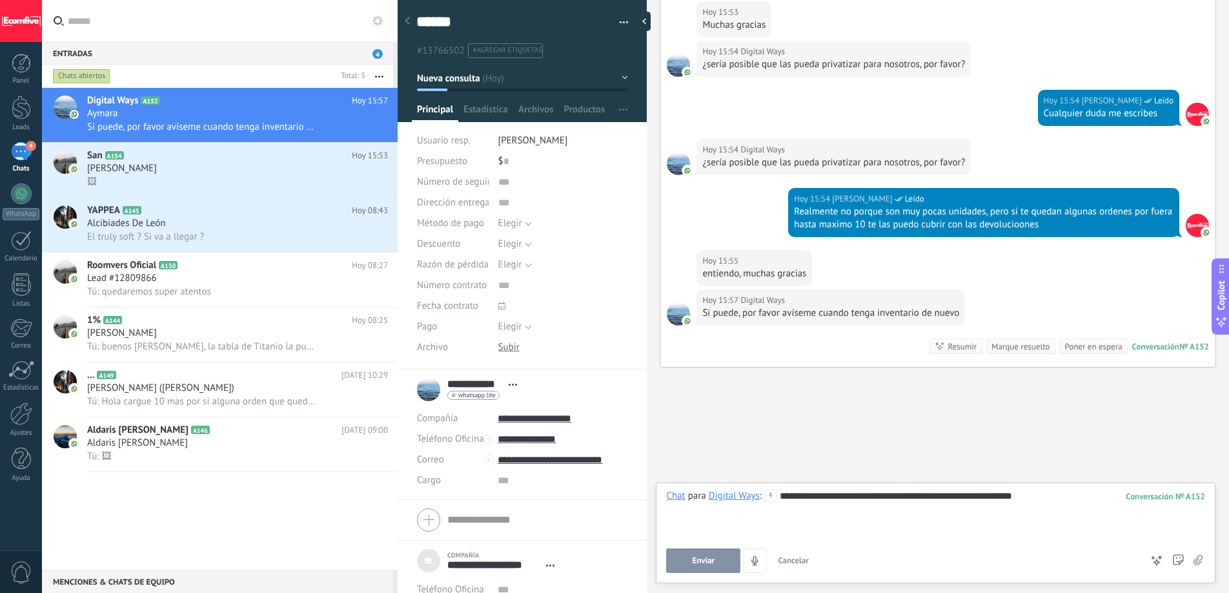
click at [701, 569] on button "Enviar" at bounding box center [703, 560] width 74 height 25
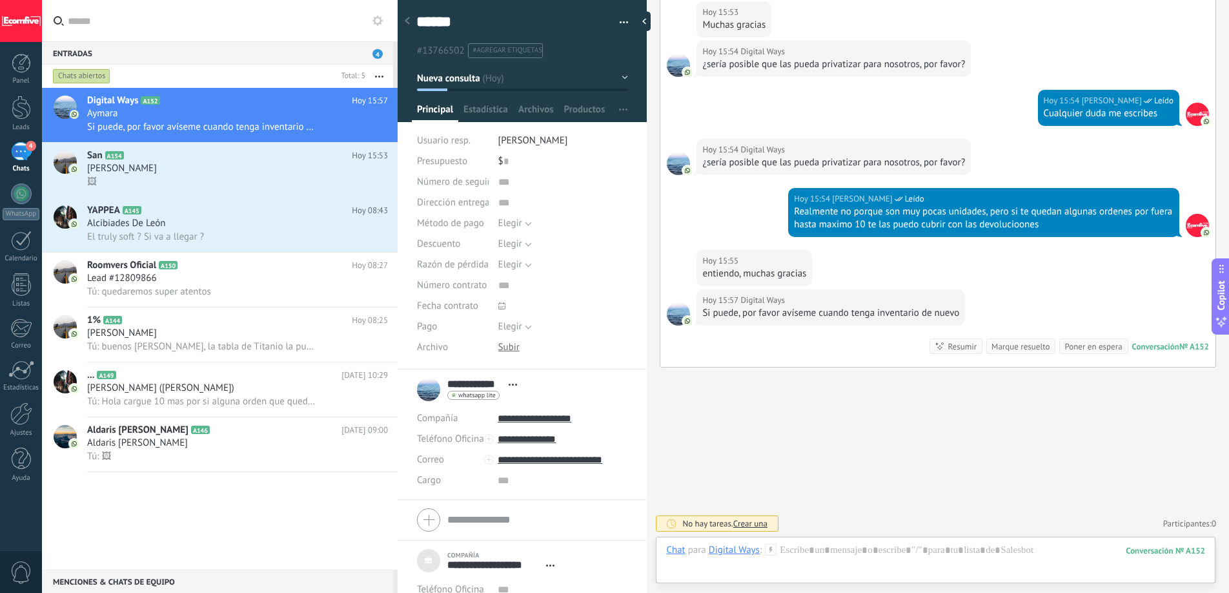
scroll to position [958, 0]
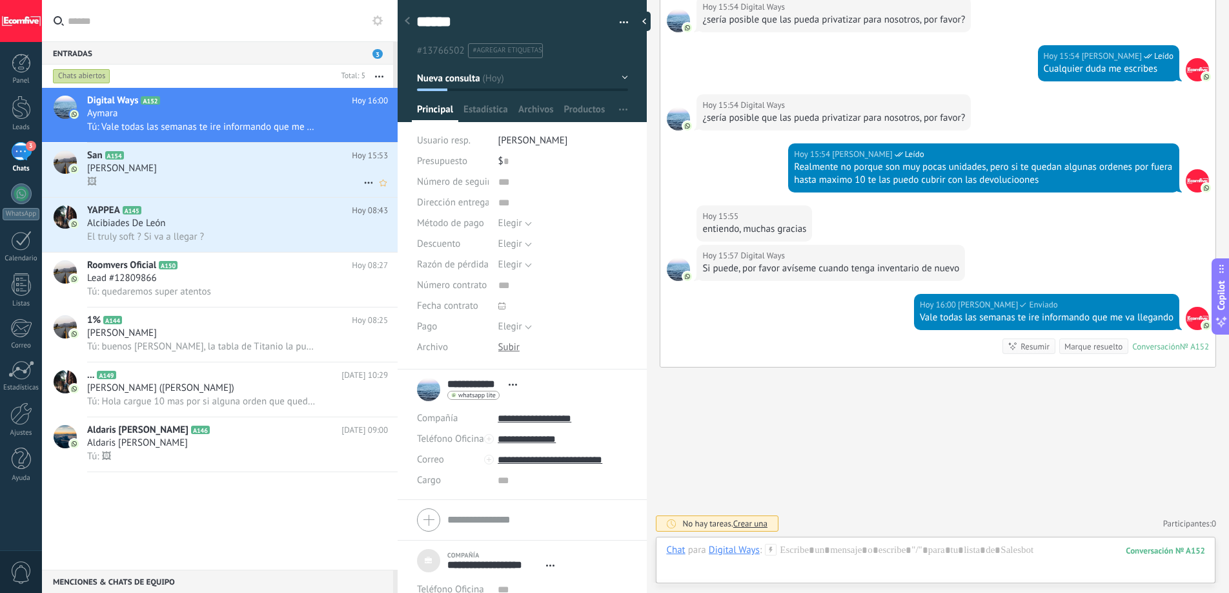
click at [252, 177] on div "🖼" at bounding box center [237, 182] width 301 height 14
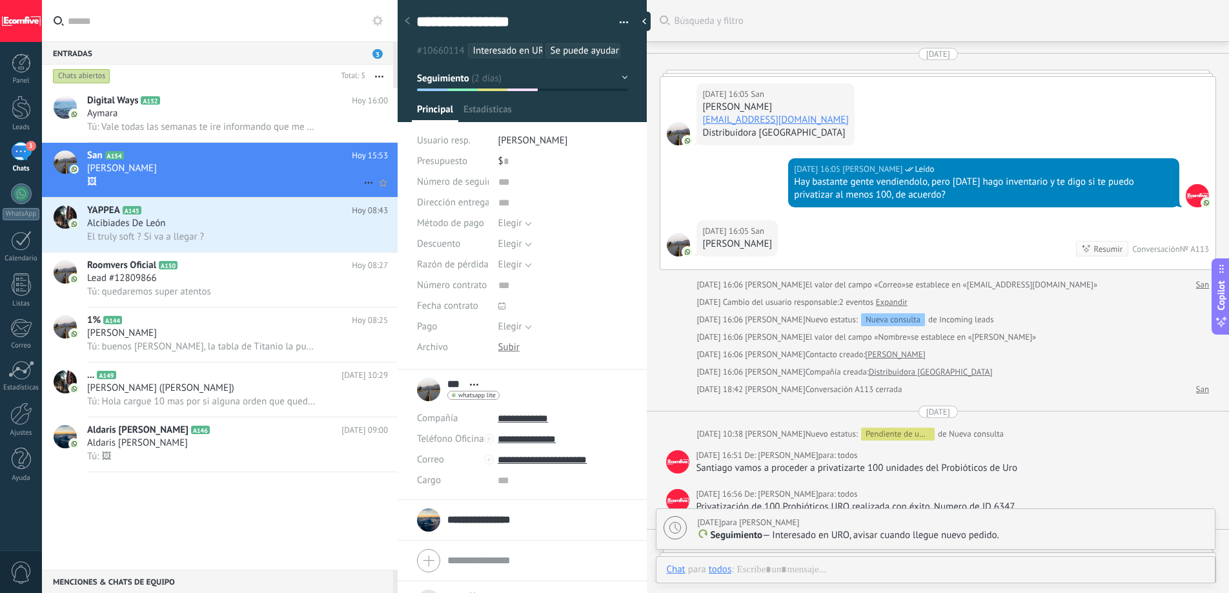
scroll to position [13, 0]
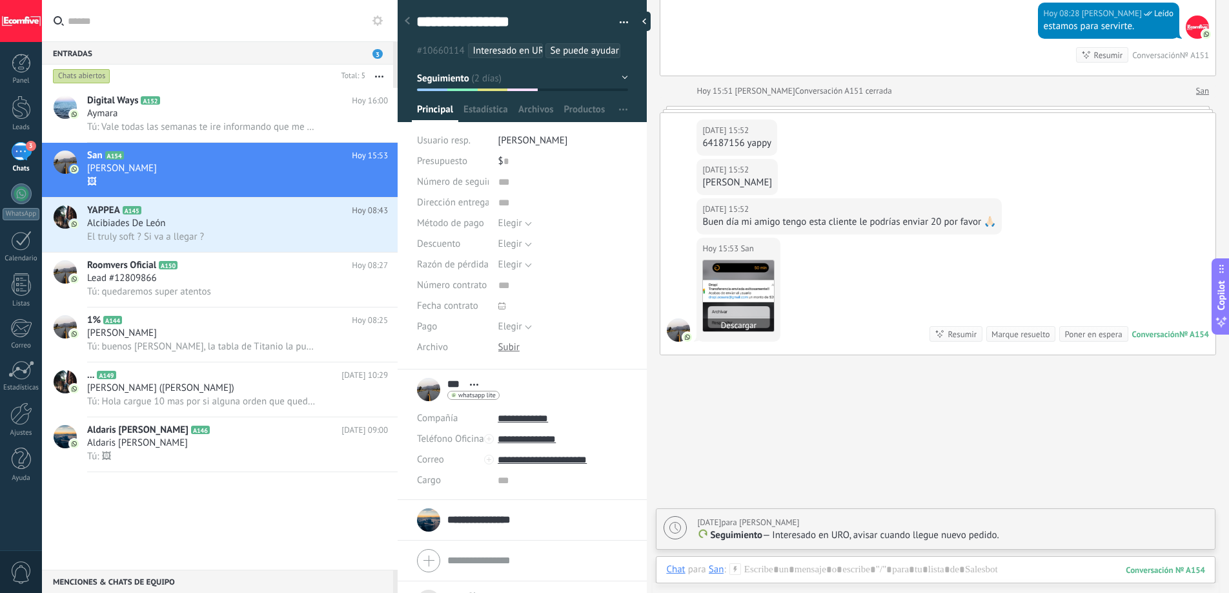
click at [753, 295] on img at bounding box center [738, 295] width 71 height 71
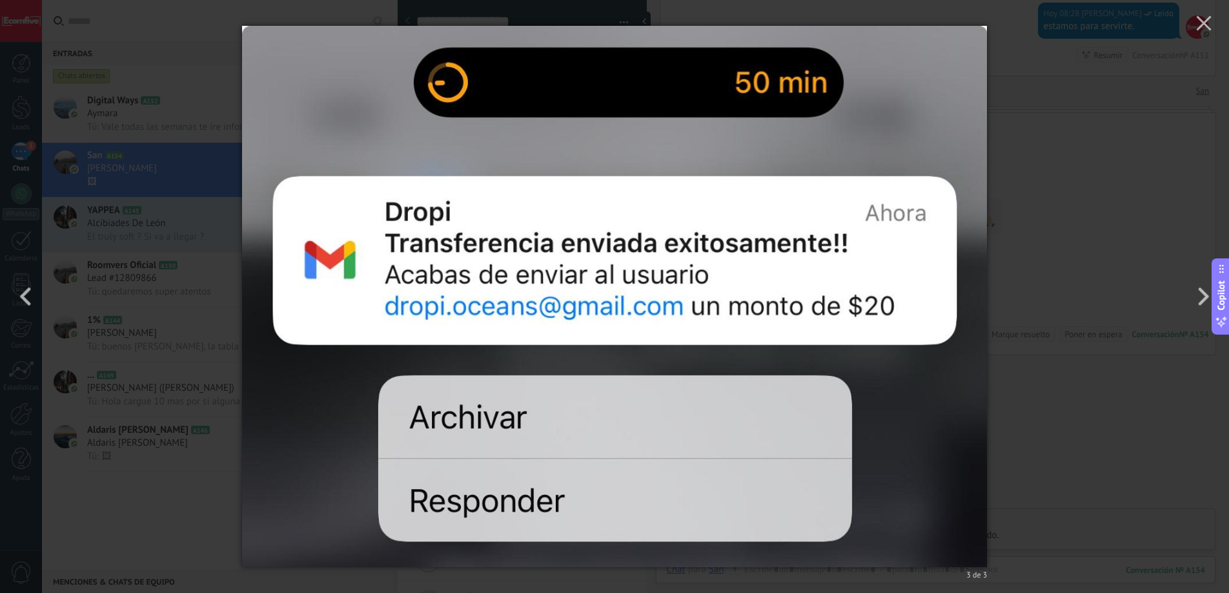
click at [1011, 240] on div "3 de 3" at bounding box center [614, 296] width 1229 height 593
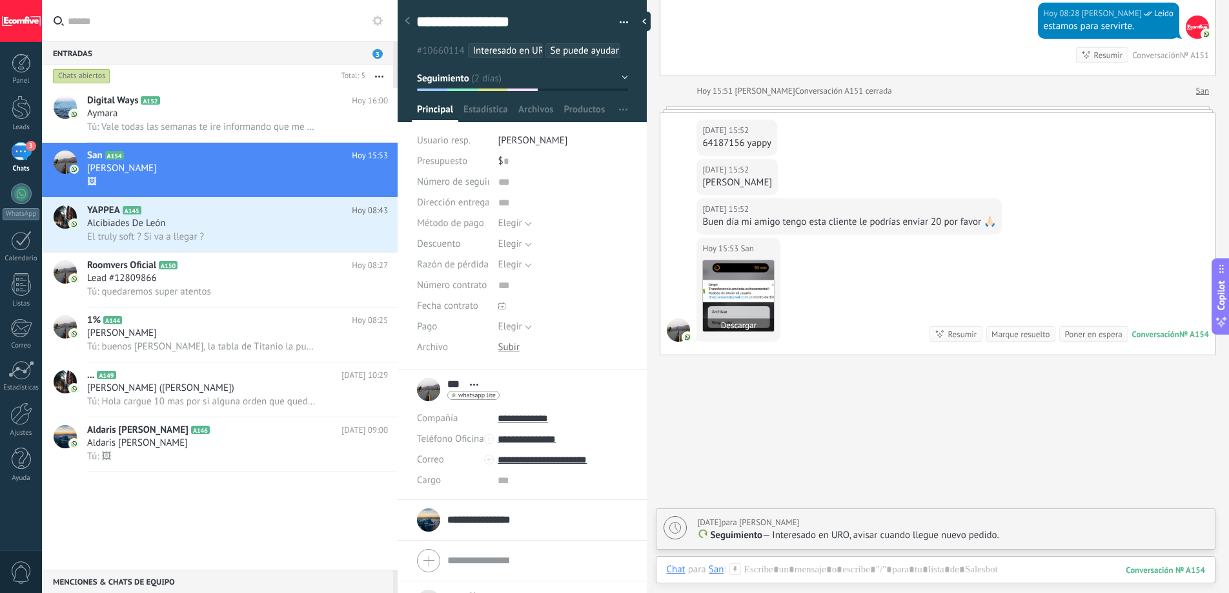
click at [752, 294] on img at bounding box center [738, 295] width 71 height 71
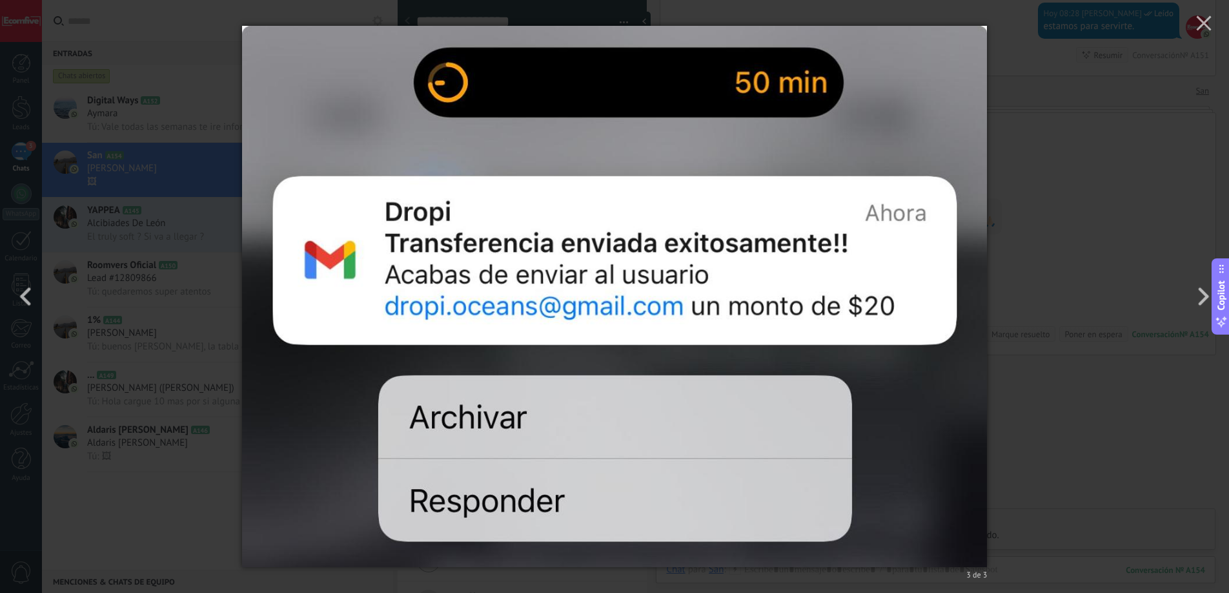
click at [1020, 218] on div "3 de 3" at bounding box center [614, 296] width 1229 height 593
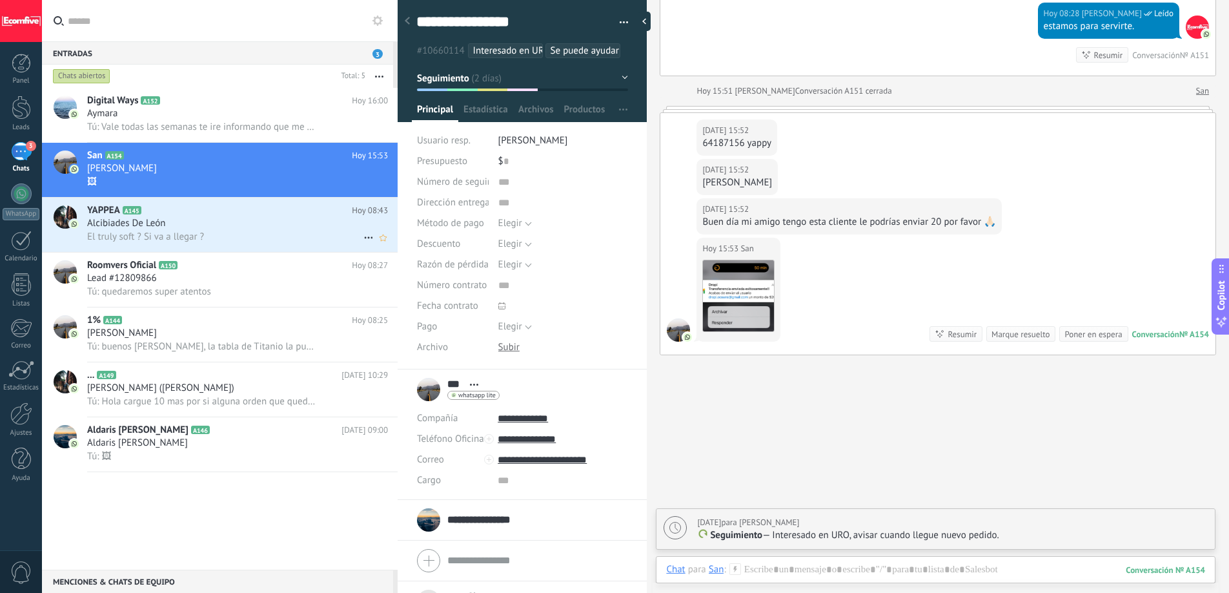
click at [253, 226] on div "Alcibiades De León" at bounding box center [237, 223] width 301 height 13
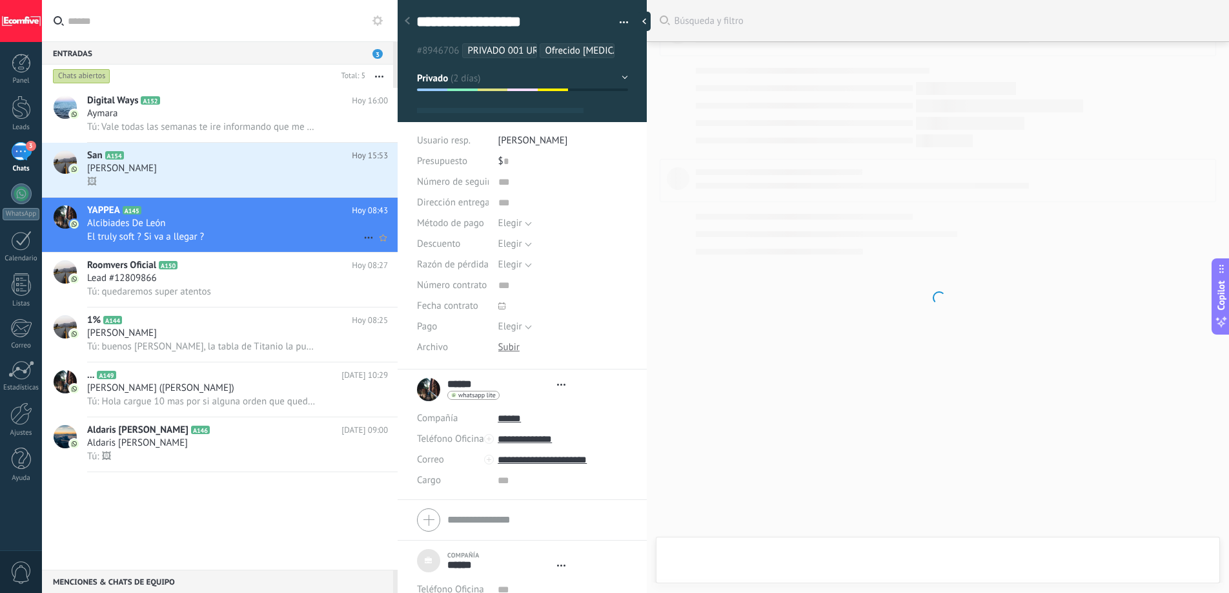
type textarea "***"
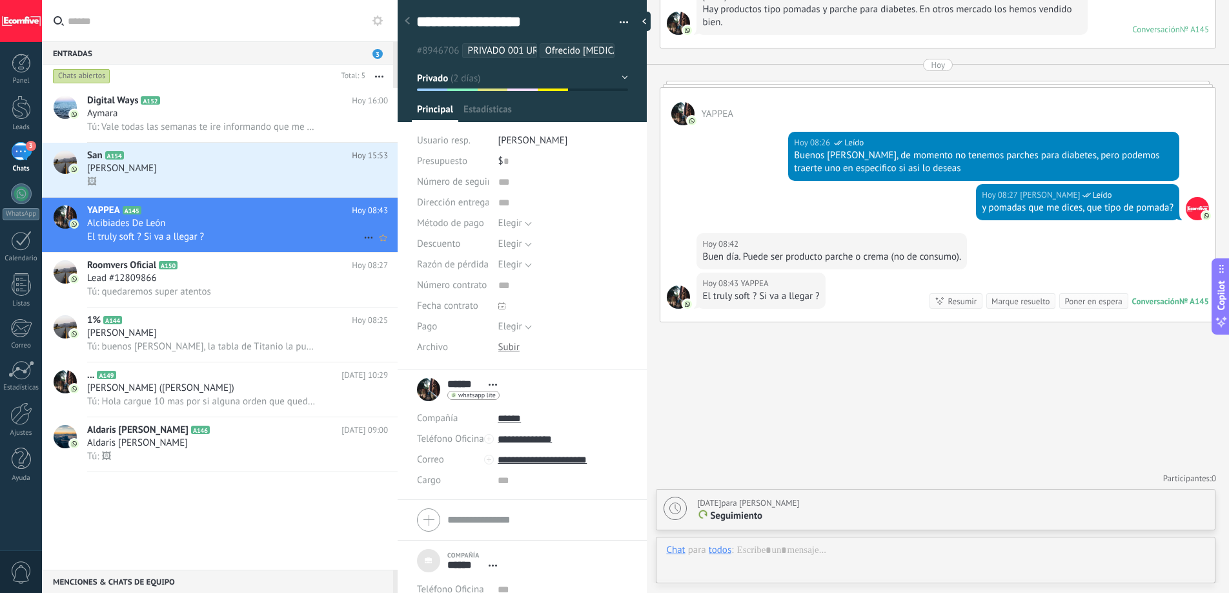
scroll to position [13, 0]
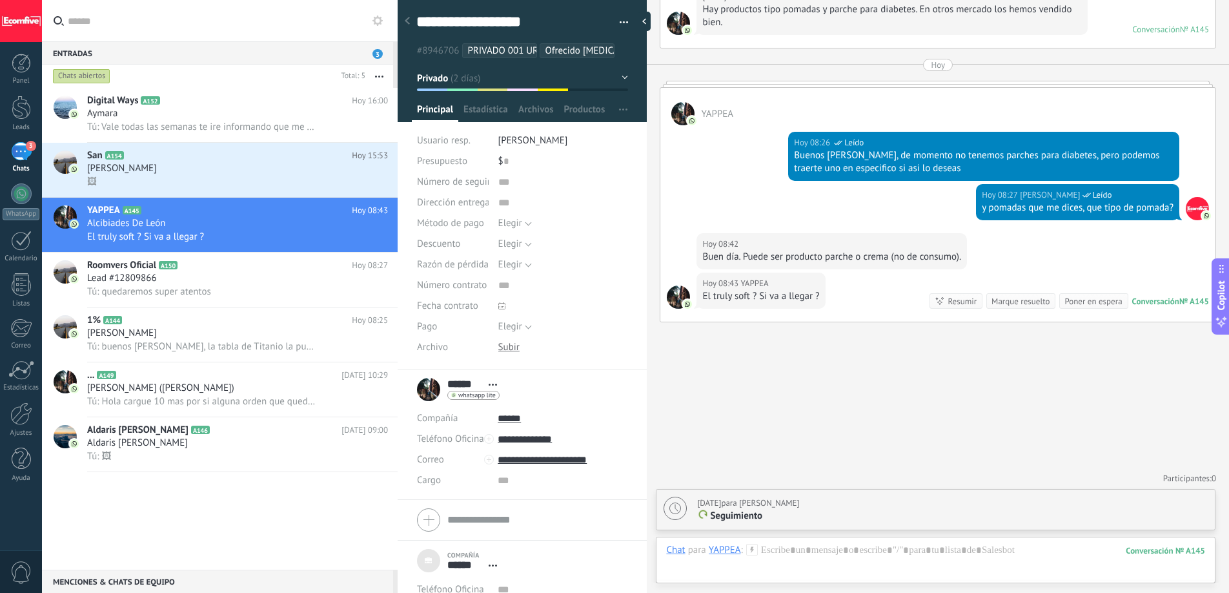
click at [793, 253] on div "Buen día. Puede ser producto parche o crema (no de consumo)." at bounding box center [831, 256] width 259 height 13
click at [799, 257] on div "Buen día. Puede ser producto parche o crema (no de consumo)." at bounding box center [831, 256] width 259 height 13
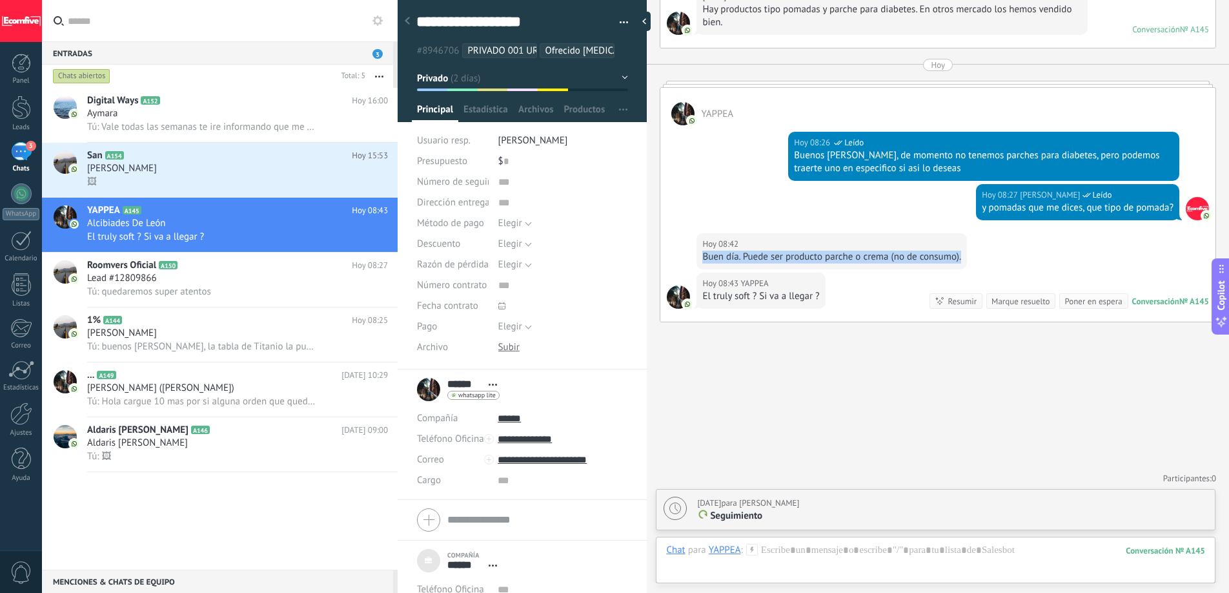
click at [799, 257] on div "Buen día. Puede ser producto parche o crema (no de consumo)." at bounding box center [831, 256] width 259 height 13
click at [819, 257] on div "Buen día. Puede ser producto parche o crema (no de consumo)." at bounding box center [831, 256] width 259 height 13
click at [906, 261] on div "Buen día. Puede ser producto parche o crema (no de consumo)." at bounding box center [831, 256] width 259 height 13
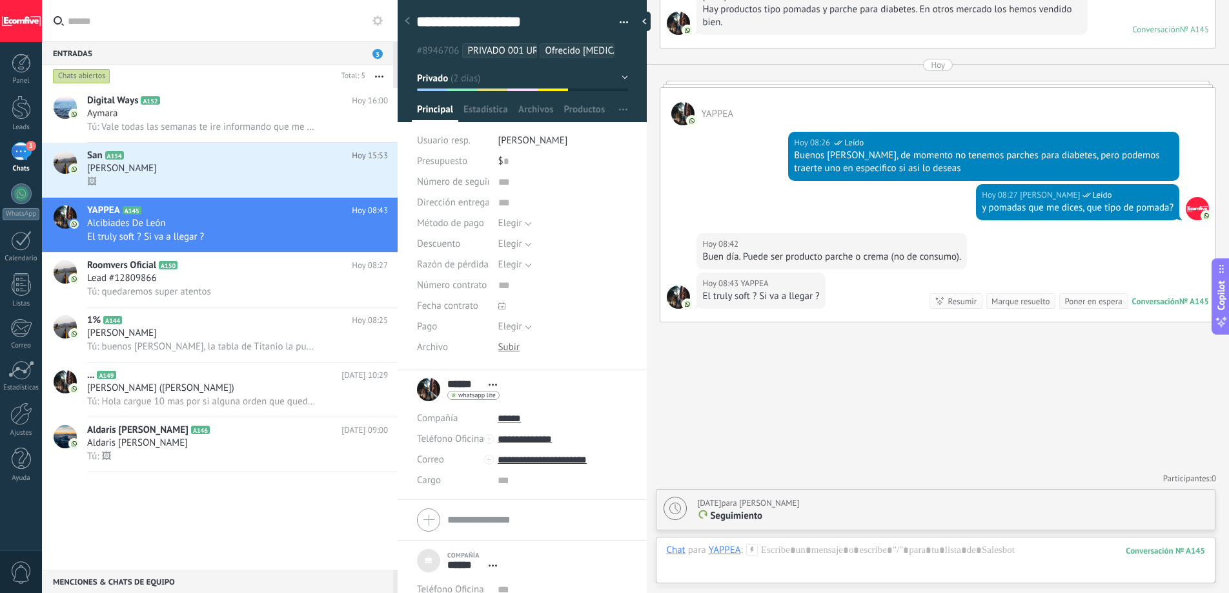
click at [895, 259] on div "Buen día. Puede ser producto parche o crema (no de consumo)." at bounding box center [831, 256] width 259 height 13
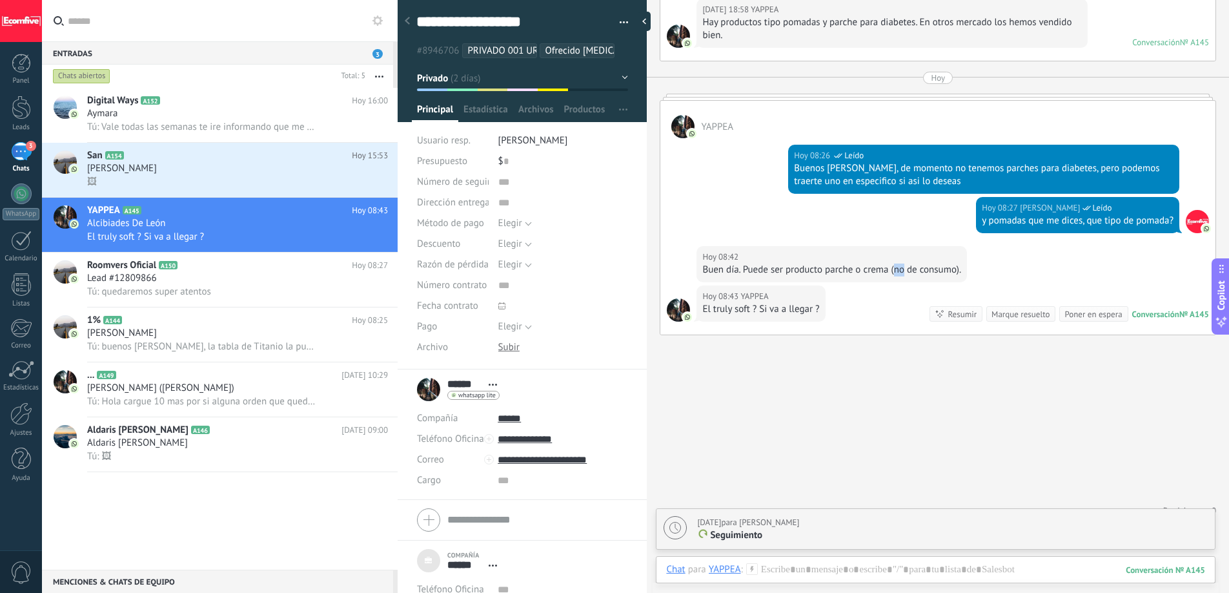
scroll to position [2020, 0]
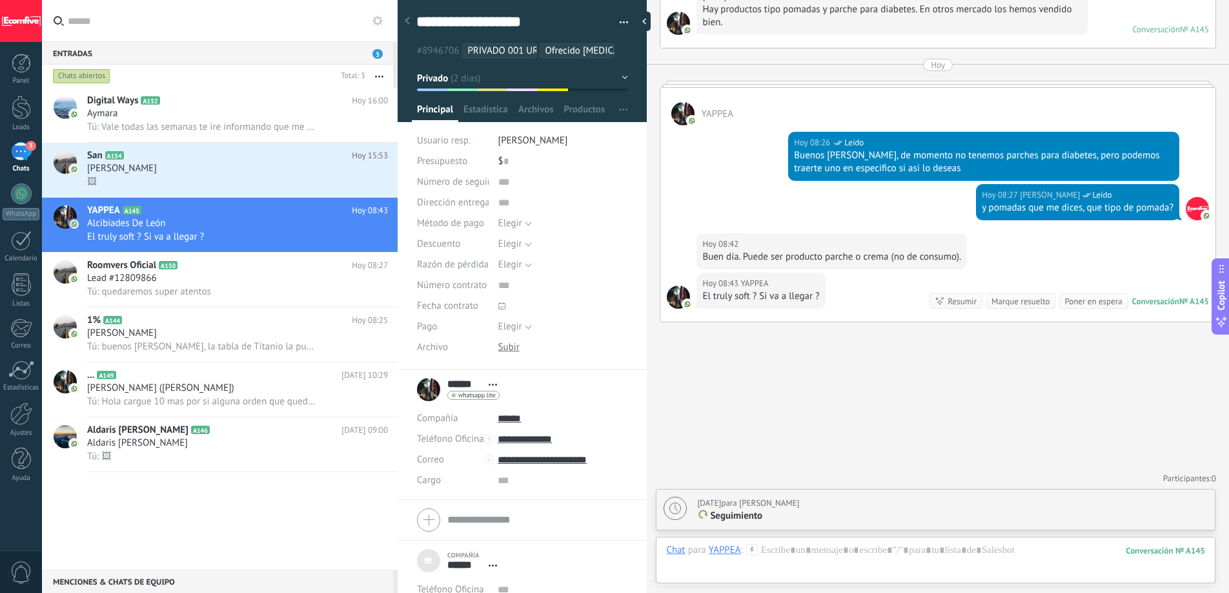
click at [811, 294] on div "El truly soft ? Si va a llegar ?" at bounding box center [760, 296] width 117 height 13
click at [791, 299] on div "El truly soft ? Si va a llegar ?" at bounding box center [760, 296] width 117 height 13
click at [820, 549] on div at bounding box center [935, 563] width 539 height 39
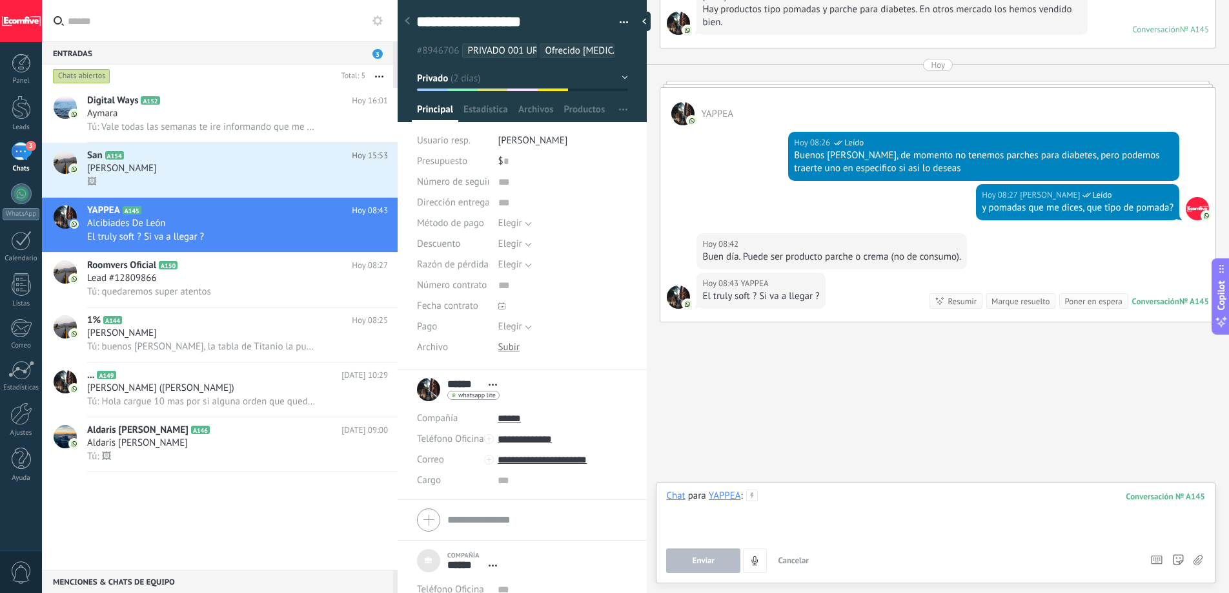
click at [826, 494] on div at bounding box center [935, 513] width 539 height 49
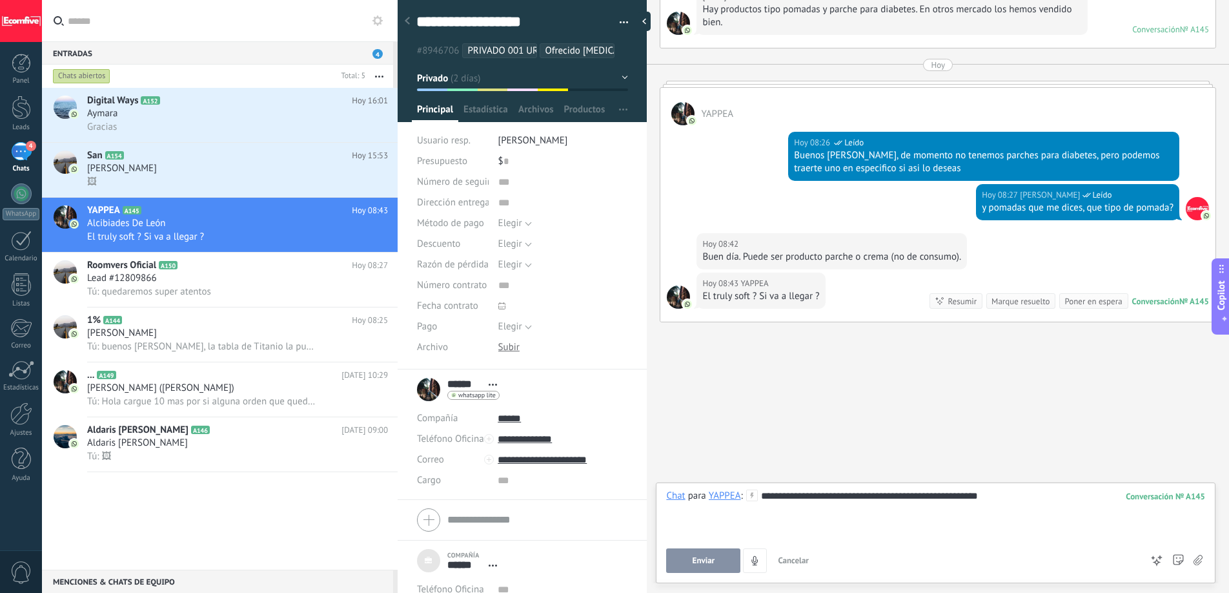
click at [706, 556] on span "Enviar" at bounding box center [704, 560] width 23 height 9
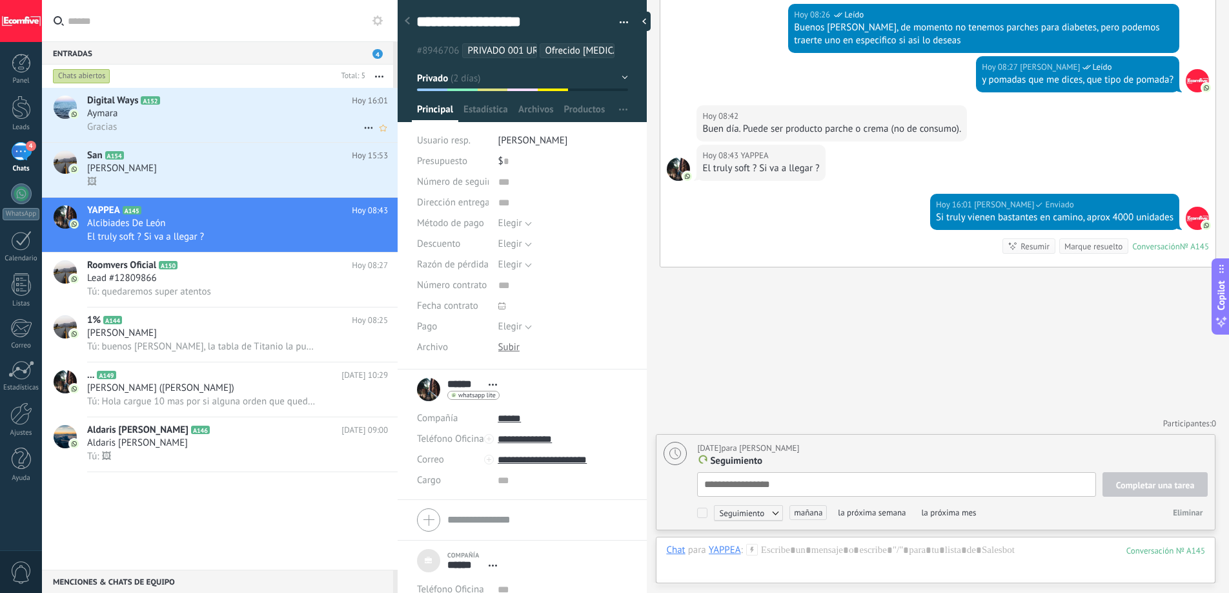
click at [270, 107] on div "Aymara" at bounding box center [237, 113] width 301 height 13
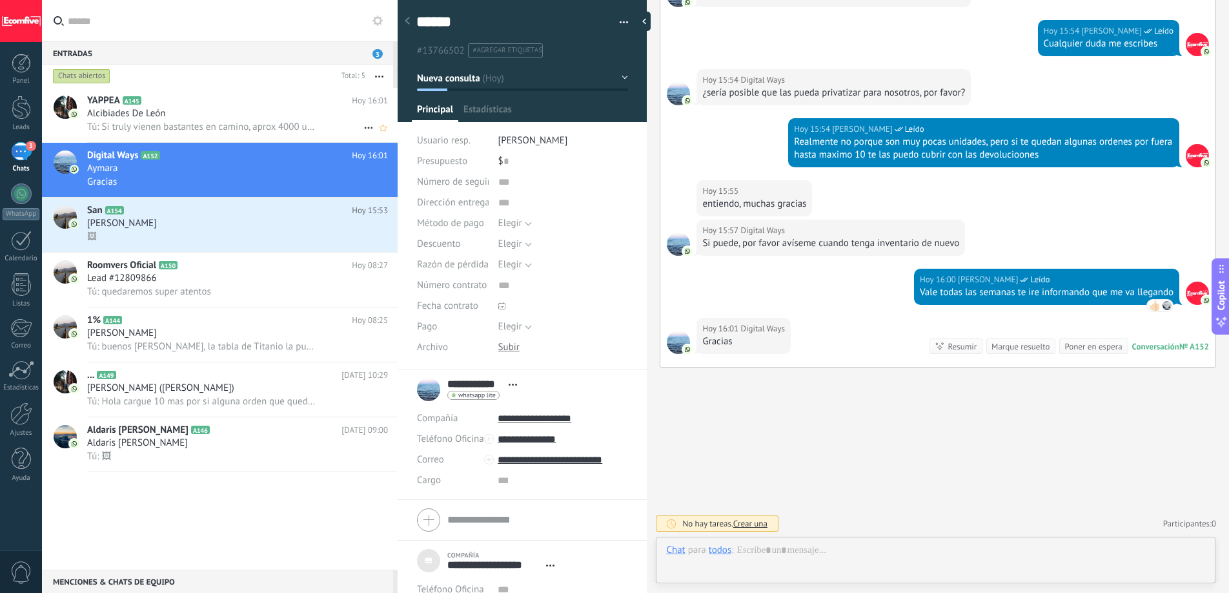
scroll to position [13, 0]
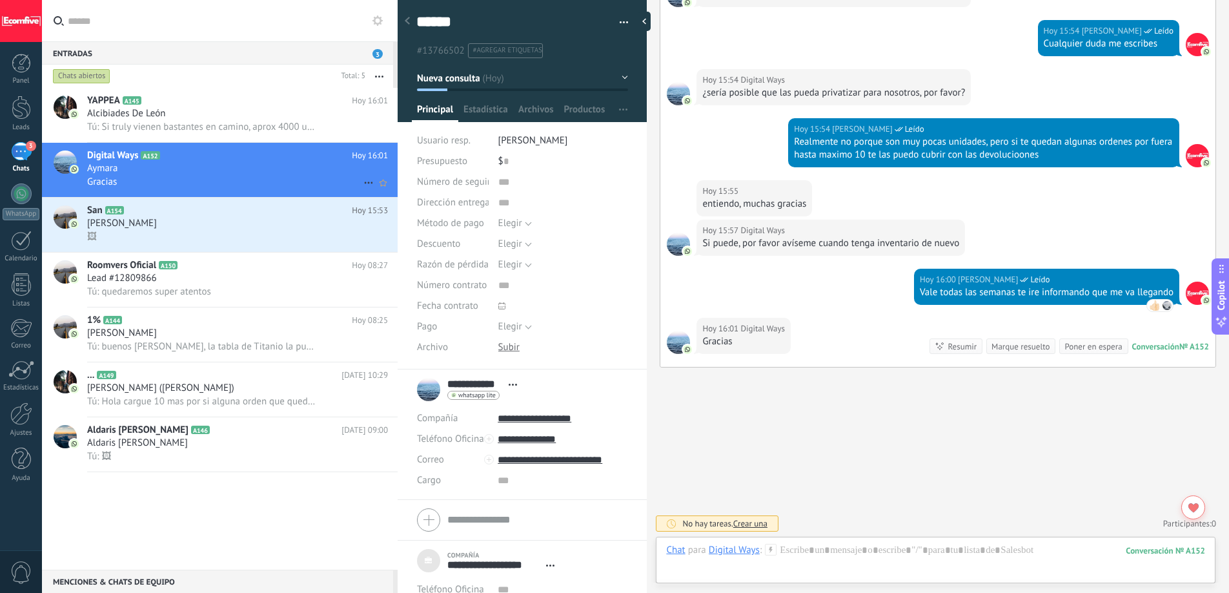
click at [256, 167] on div "Aymara" at bounding box center [237, 168] width 301 height 13
click at [215, 228] on div "[PERSON_NAME]" at bounding box center [237, 223] width 301 height 13
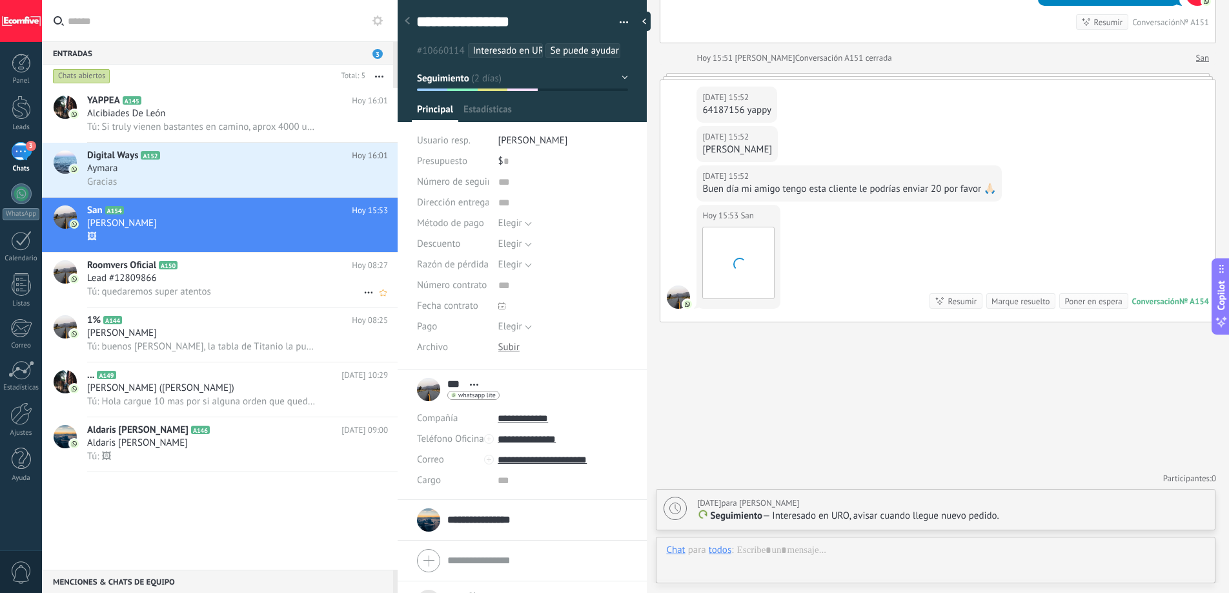
scroll to position [13, 0]
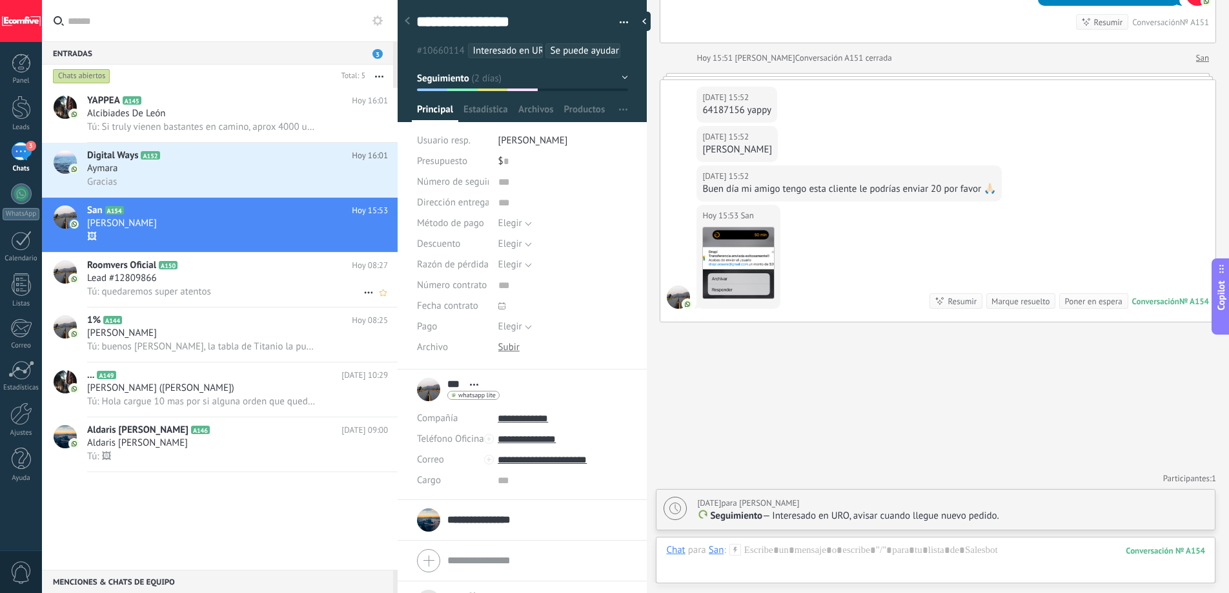
click at [214, 266] on h2 "Roomvers Oficial A150" at bounding box center [219, 265] width 265 height 13
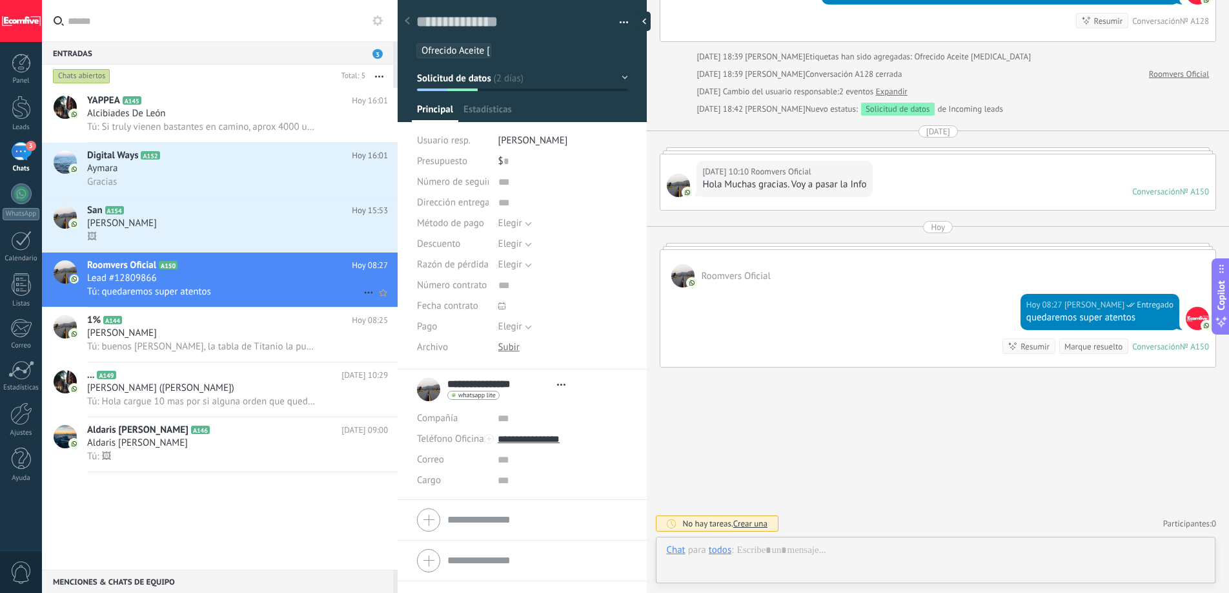
scroll to position [19, 0]
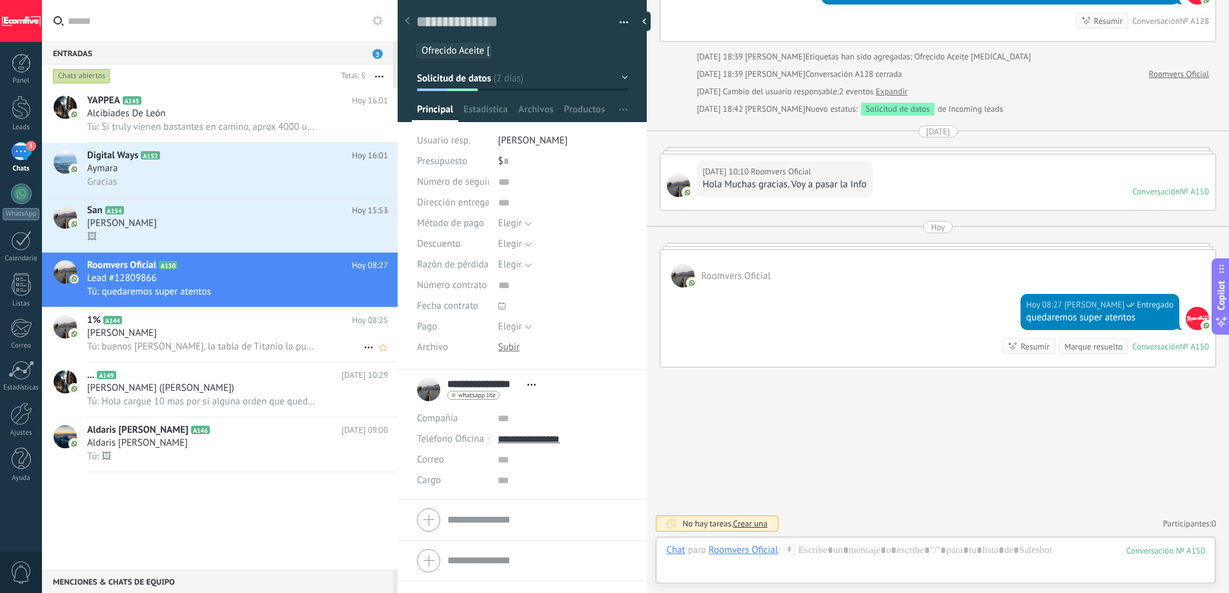
click at [213, 338] on div "[PERSON_NAME]" at bounding box center [237, 333] width 301 height 13
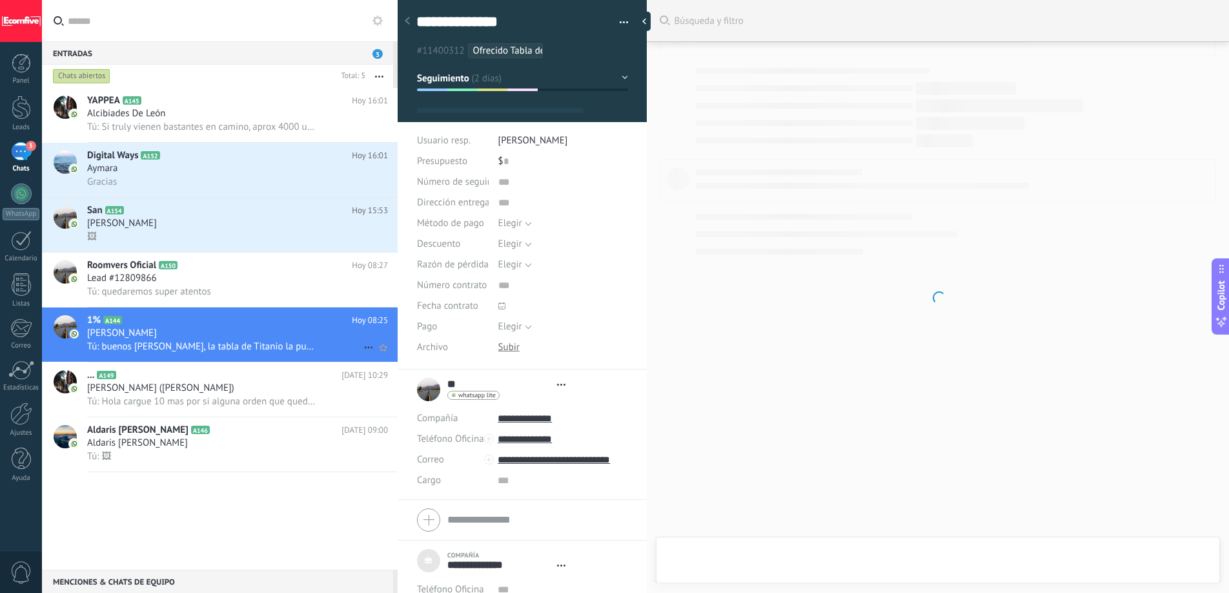
scroll to position [13, 0]
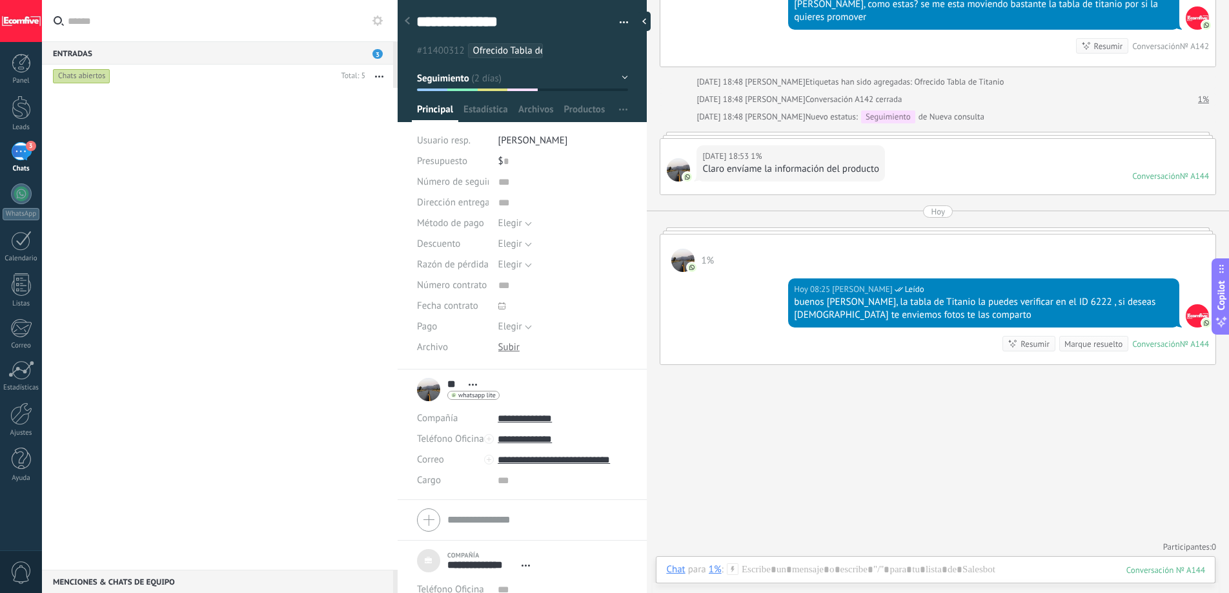
scroll to position [12, 0]
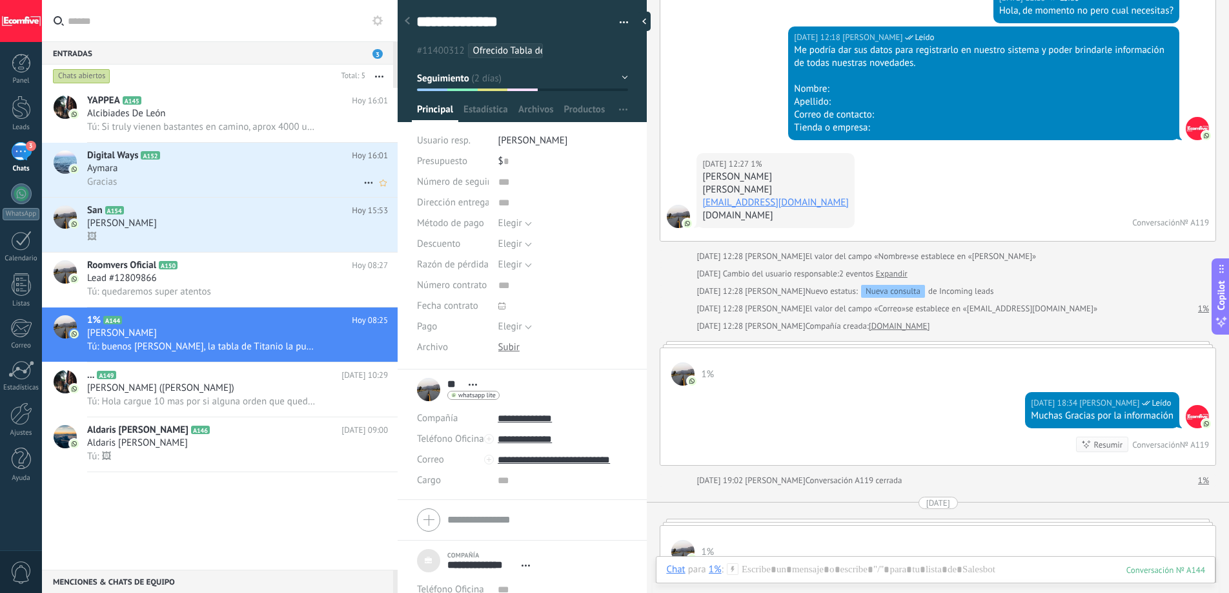
click at [211, 178] on div "Gracias" at bounding box center [237, 182] width 301 height 14
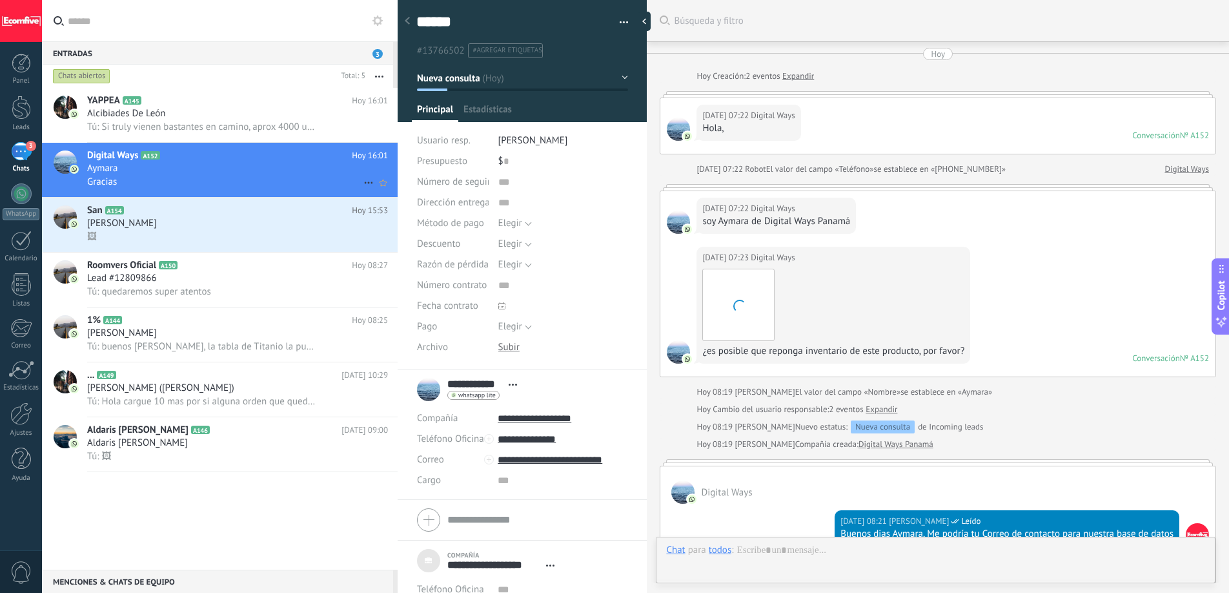
scroll to position [820, 0]
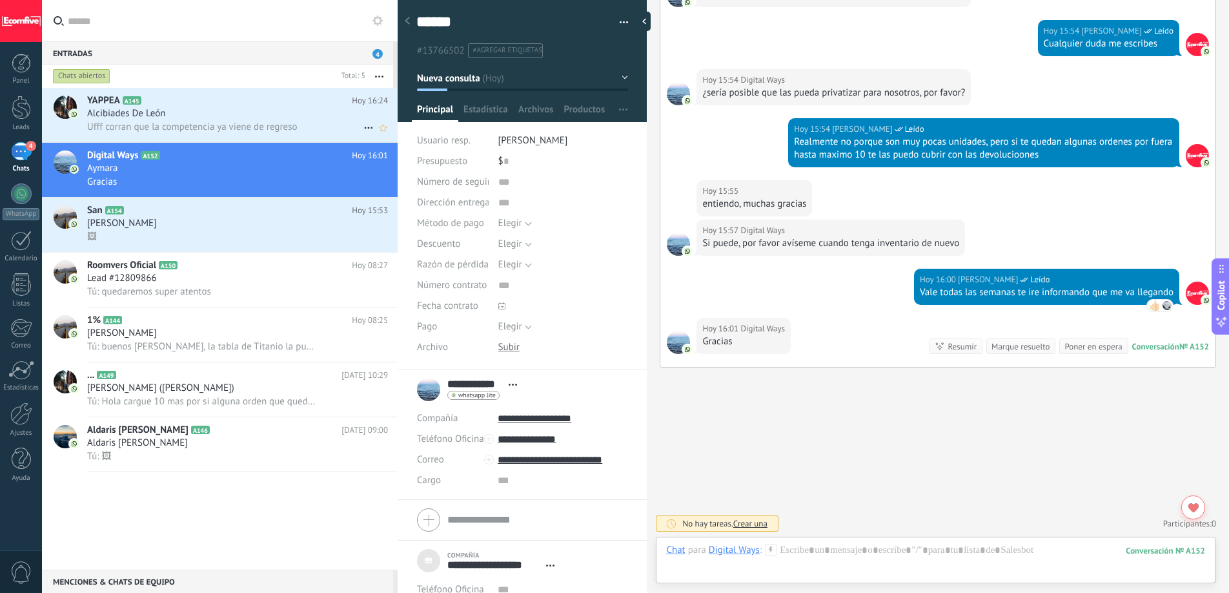
click at [265, 118] on div "Alcibiades De León" at bounding box center [237, 113] width 301 height 13
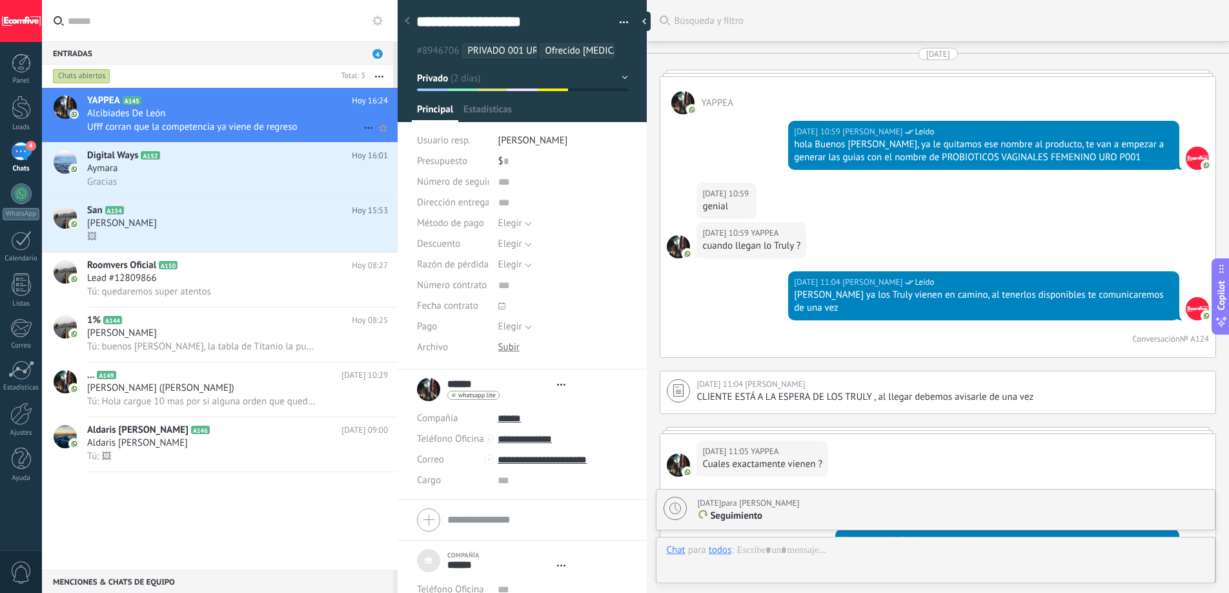
type textarea "***"
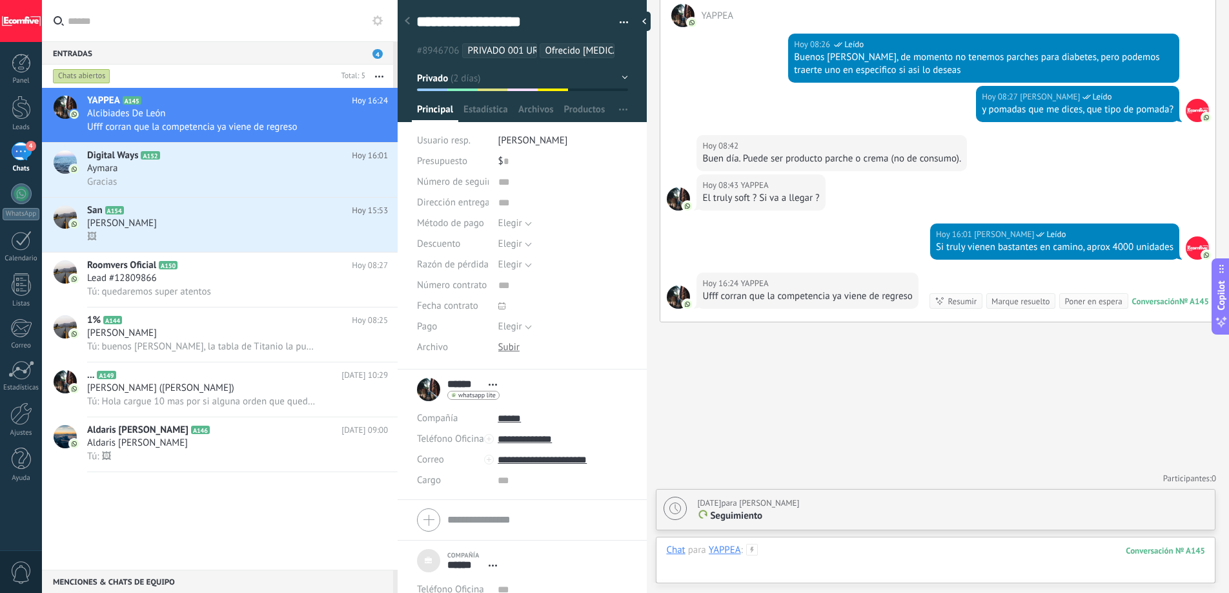
click at [847, 548] on div at bounding box center [935, 563] width 539 height 39
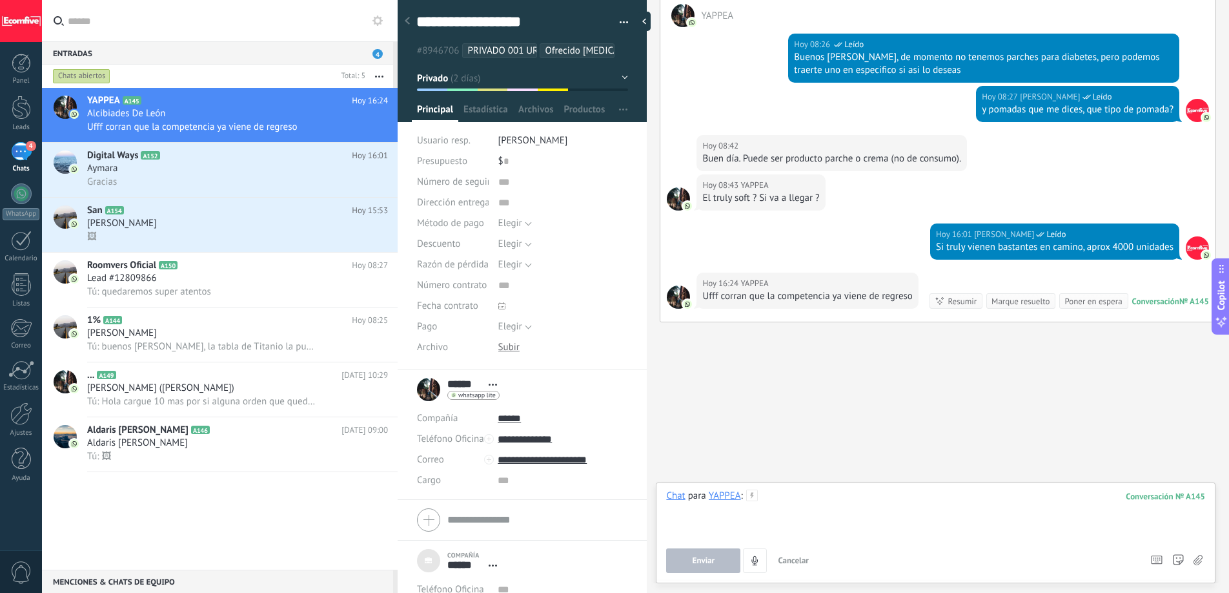
click at [835, 500] on div at bounding box center [935, 513] width 539 height 49
click at [711, 564] on span "Enviar" at bounding box center [704, 560] width 23 height 9
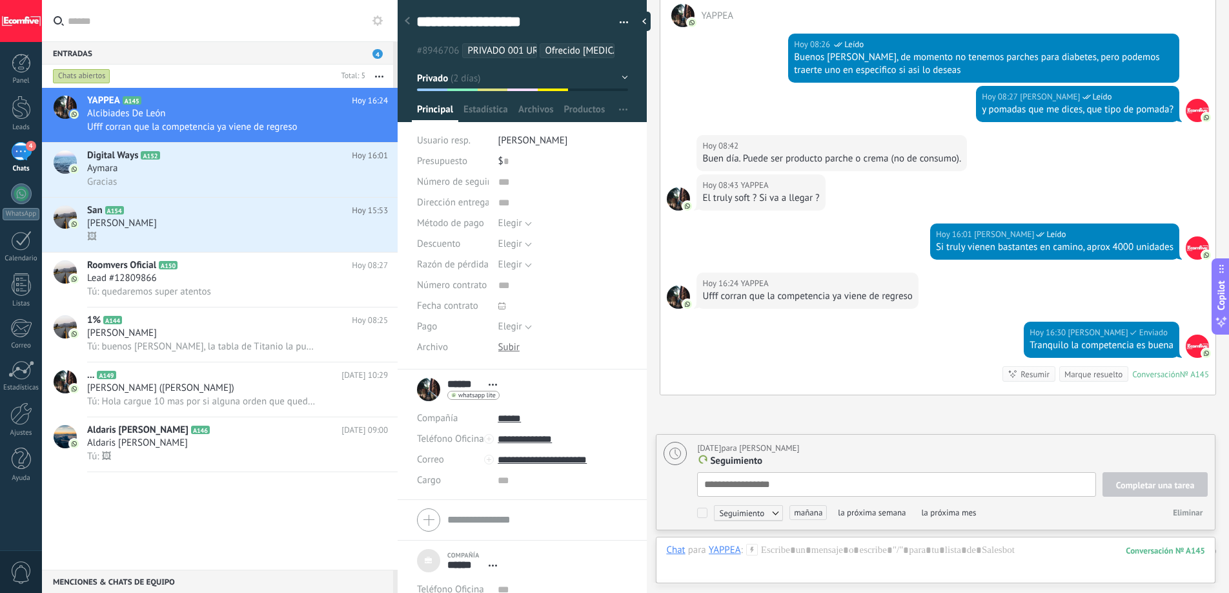
scroll to position [13, 0]
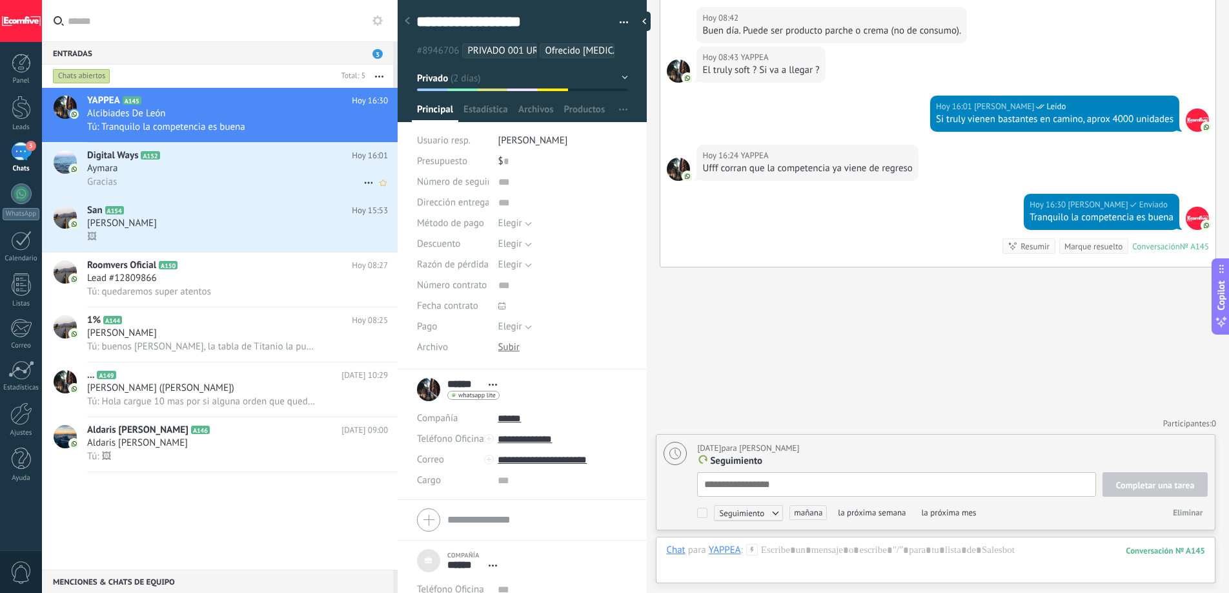
click at [210, 163] on div "Aymara" at bounding box center [237, 168] width 301 height 13
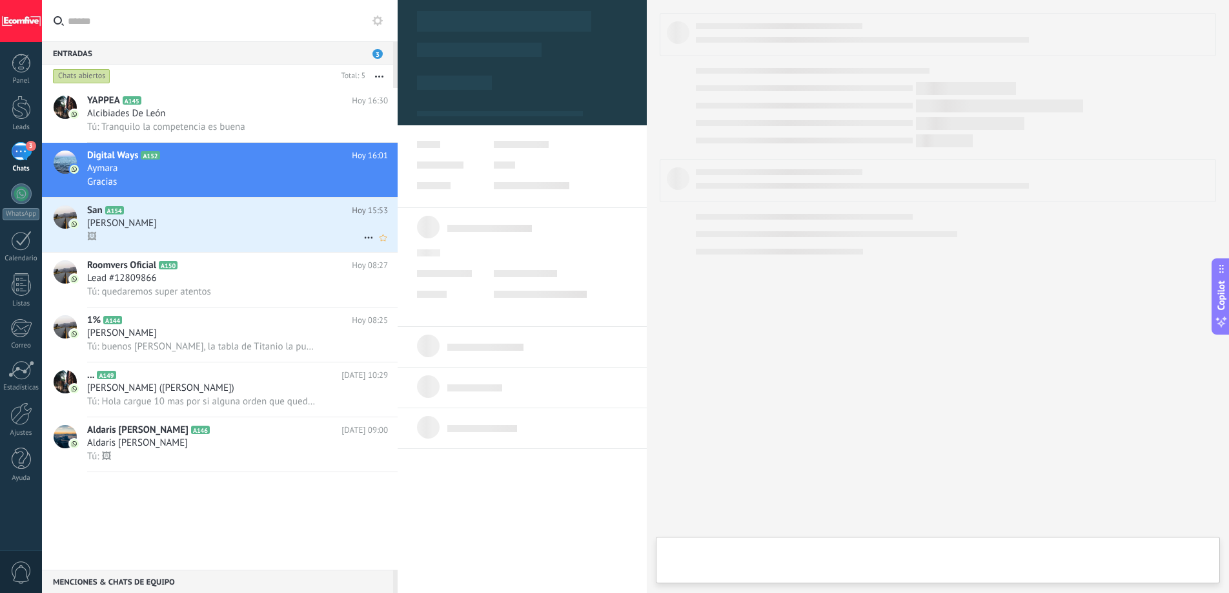
click at [188, 225] on div "[PERSON_NAME]" at bounding box center [237, 223] width 301 height 13
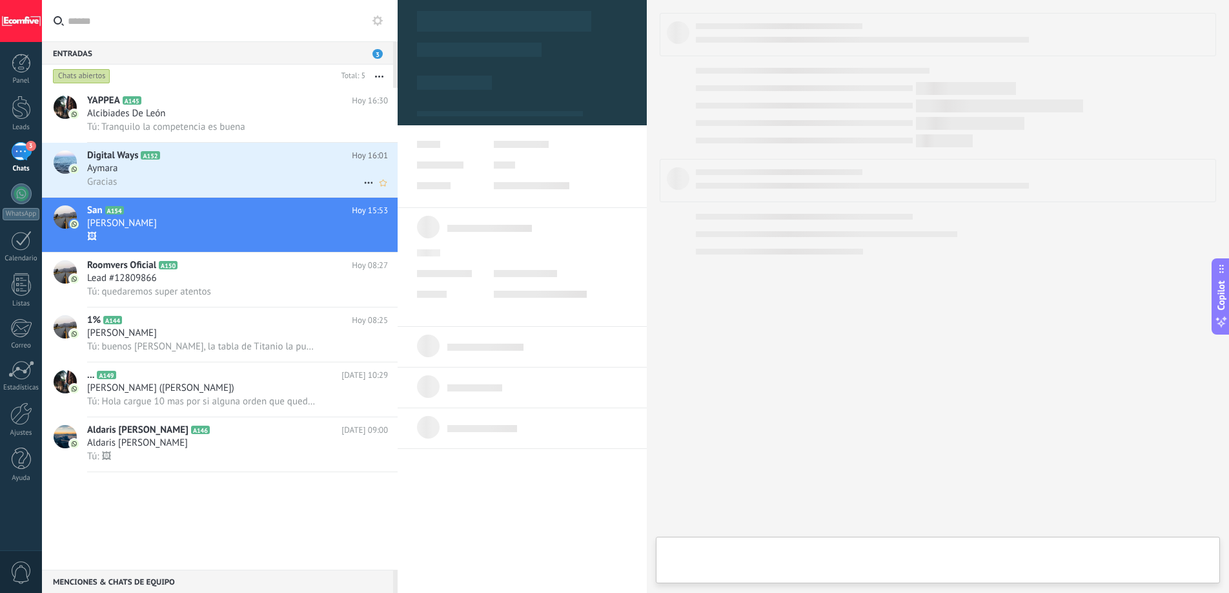
click at [190, 183] on div "Gracias" at bounding box center [237, 182] width 301 height 14
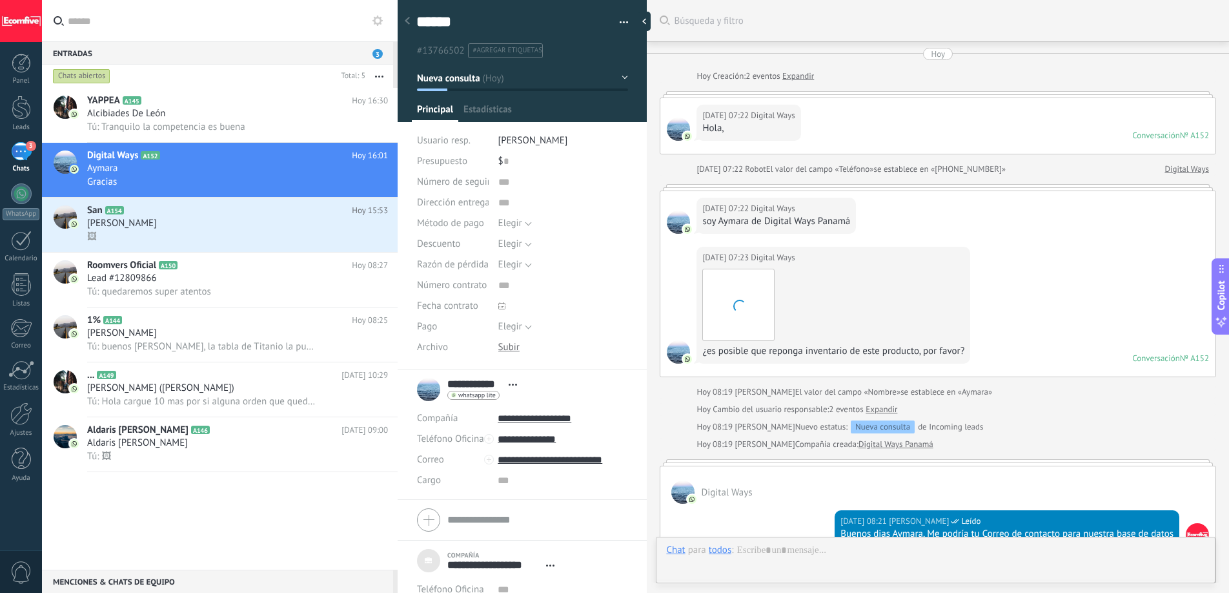
scroll to position [820, 0]
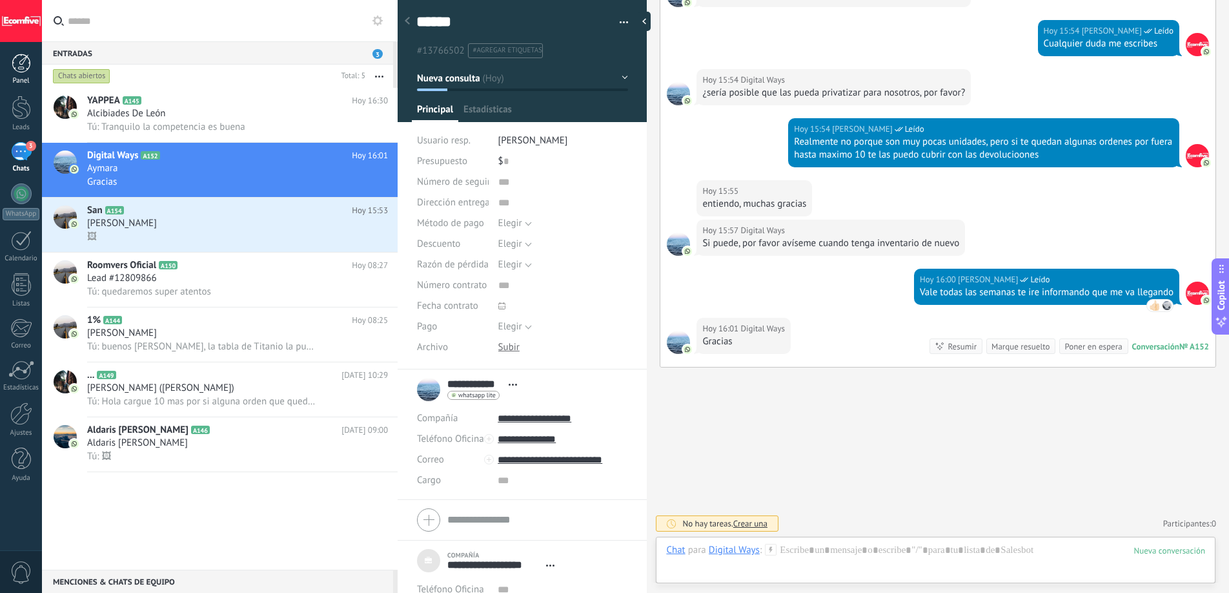
click at [34, 68] on link "Panel" at bounding box center [21, 70] width 42 height 32
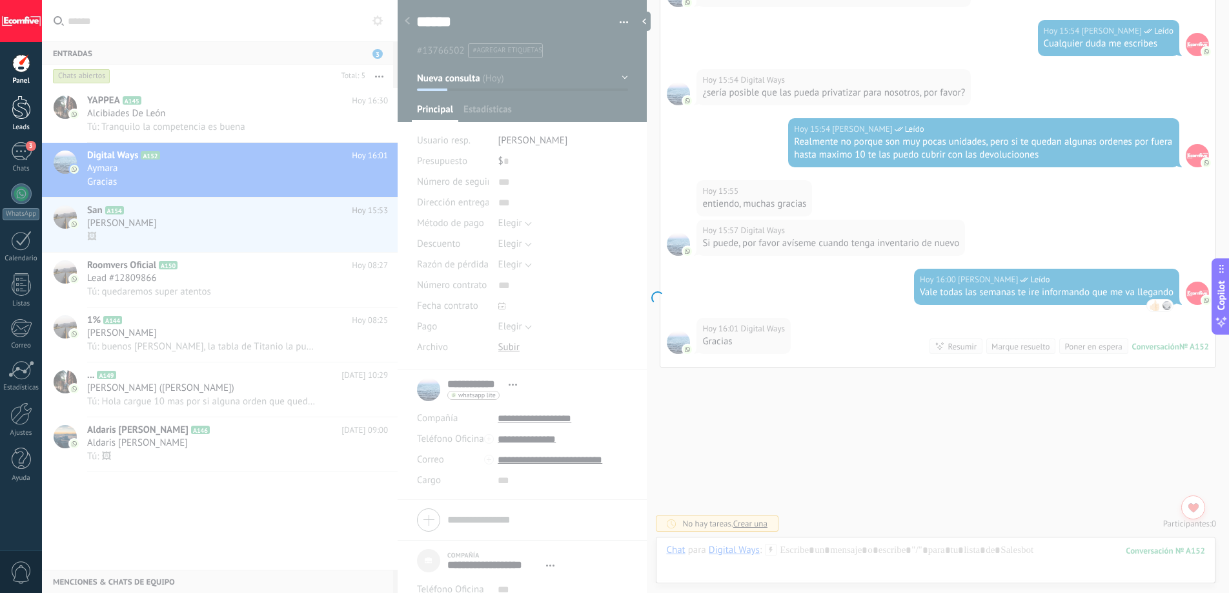
click at [15, 117] on div at bounding box center [21, 108] width 19 height 24
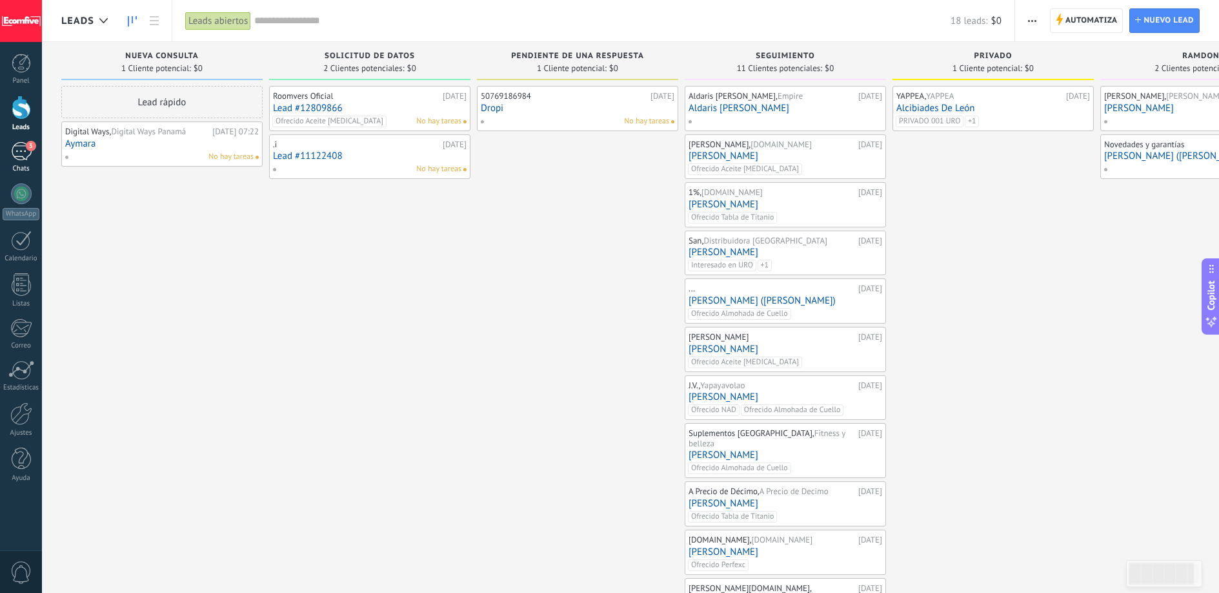
click at [21, 144] on div "3" at bounding box center [21, 151] width 21 height 19
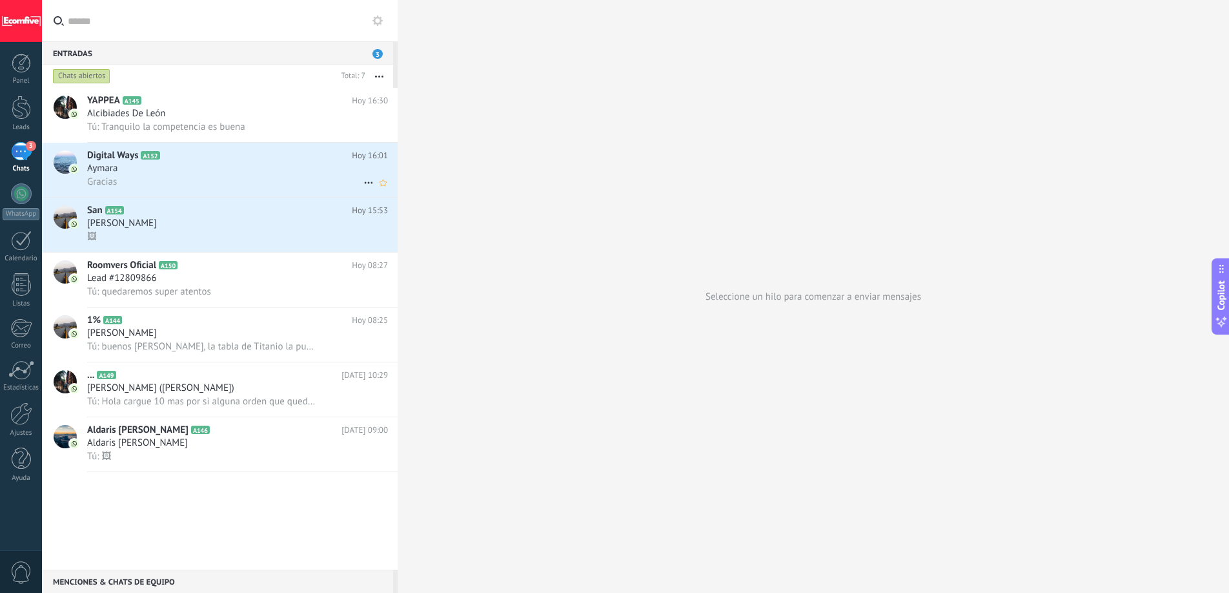
click at [183, 168] on div "Aymara" at bounding box center [237, 168] width 301 height 13
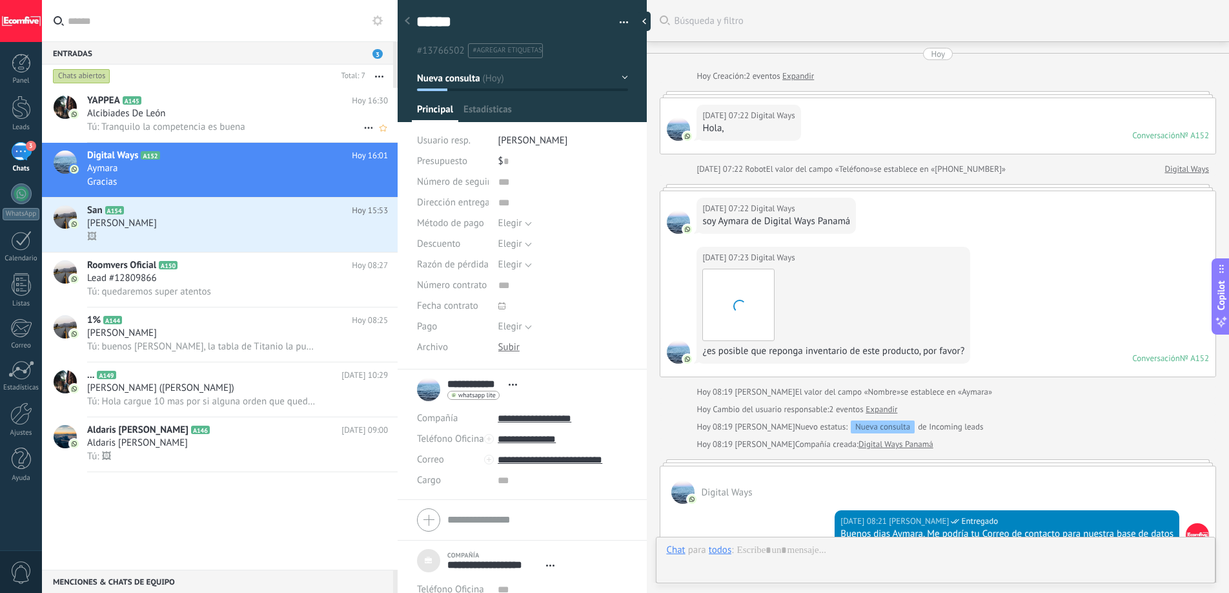
scroll to position [820, 0]
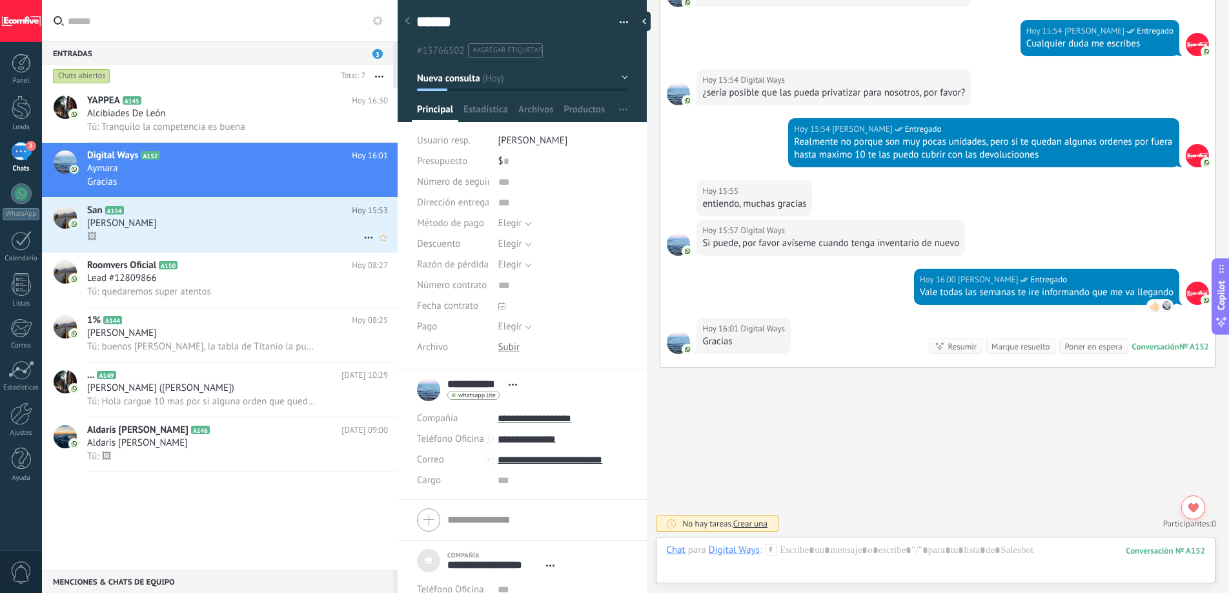
click at [292, 231] on div "🖼" at bounding box center [237, 237] width 301 height 14
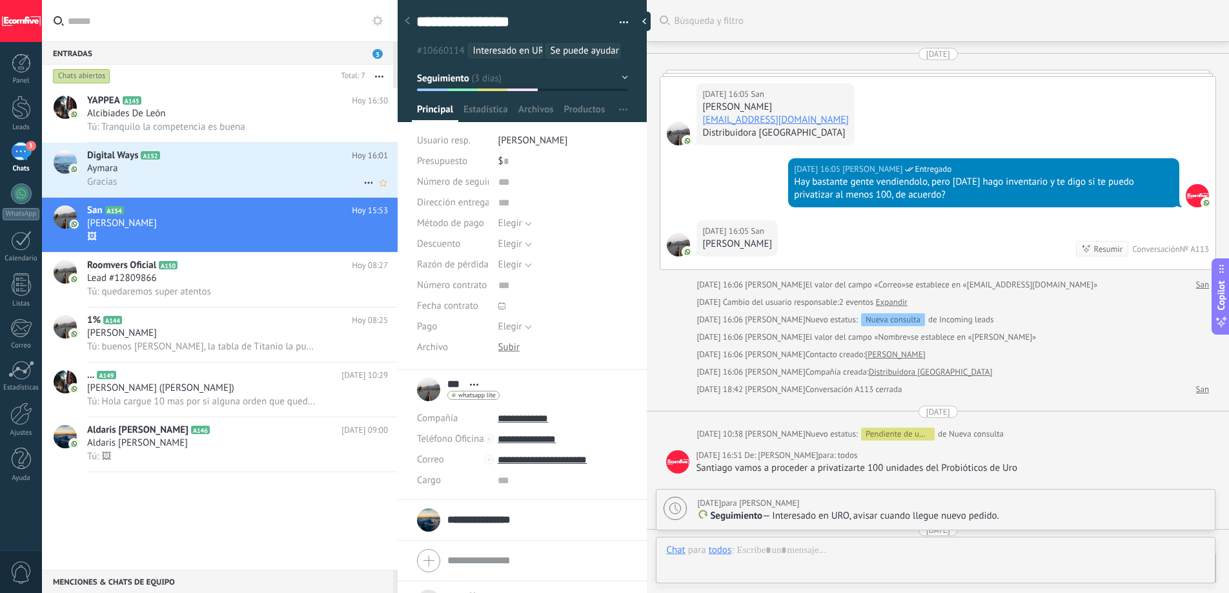
scroll to position [2615, 0]
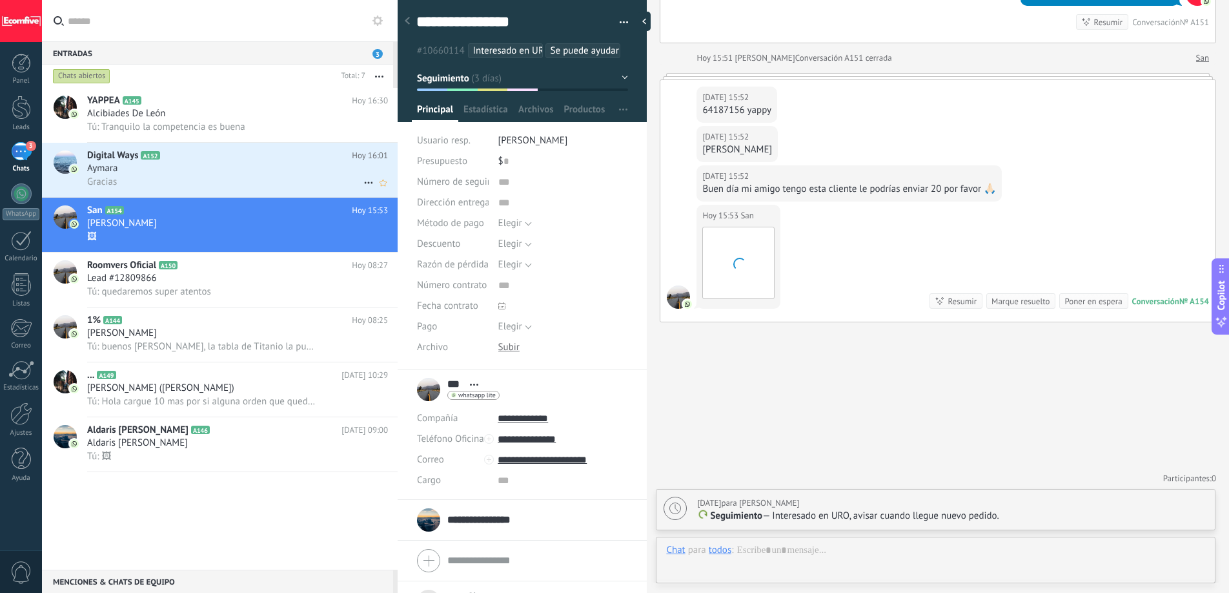
click at [258, 176] on div "Gracias" at bounding box center [237, 182] width 301 height 14
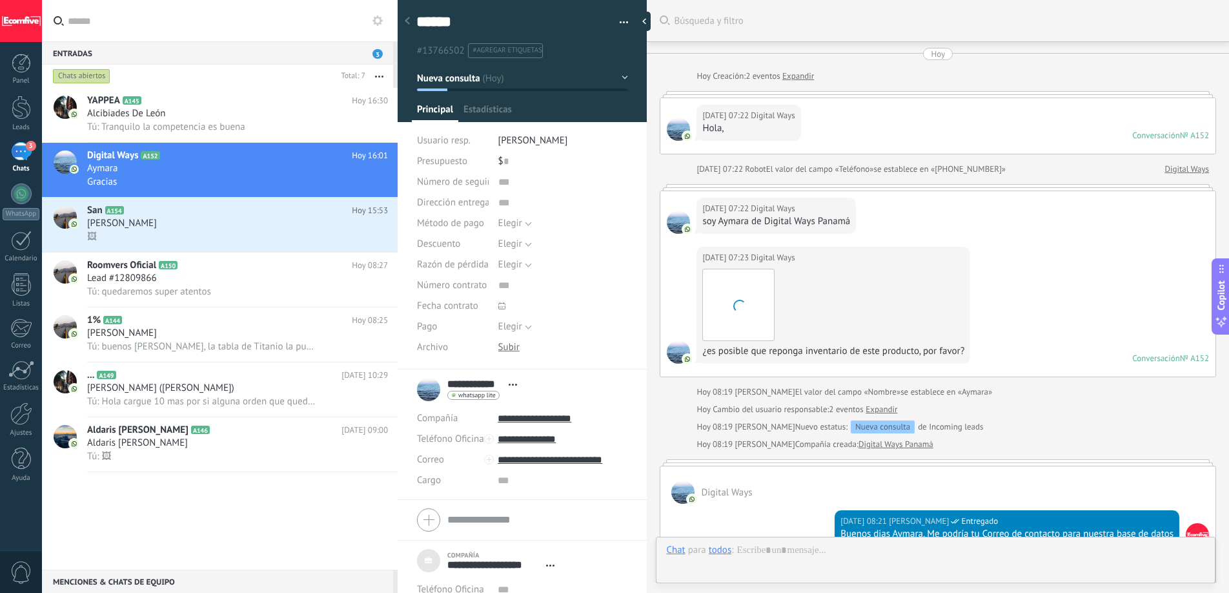
scroll to position [13, 0]
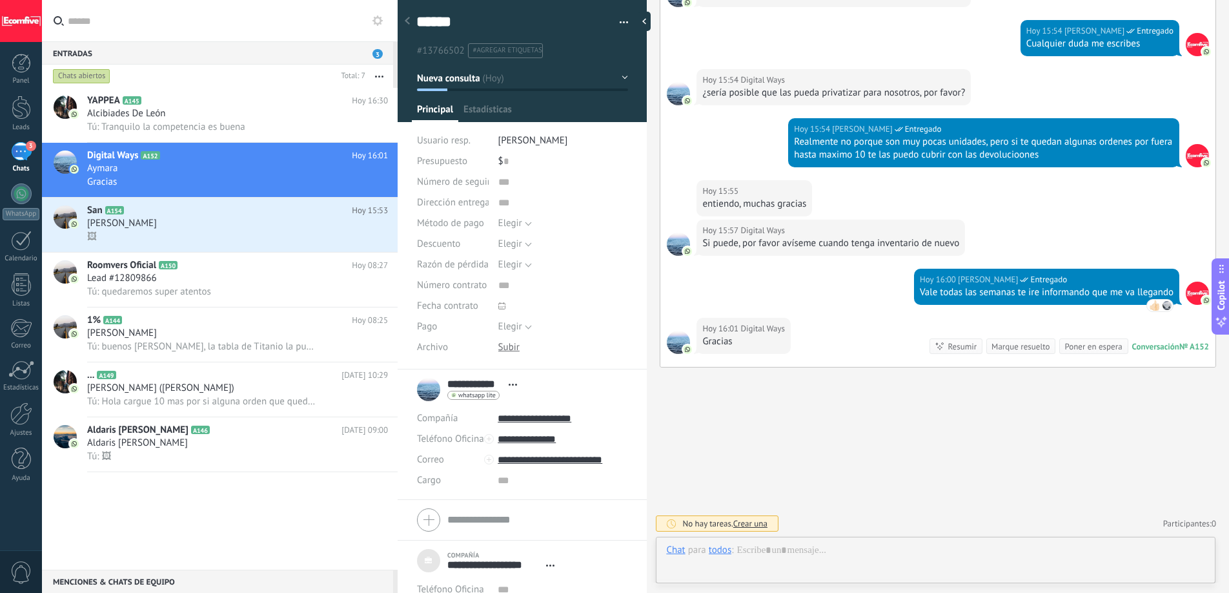
click at [6, 156] on link "3 Chats" at bounding box center [21, 157] width 42 height 31
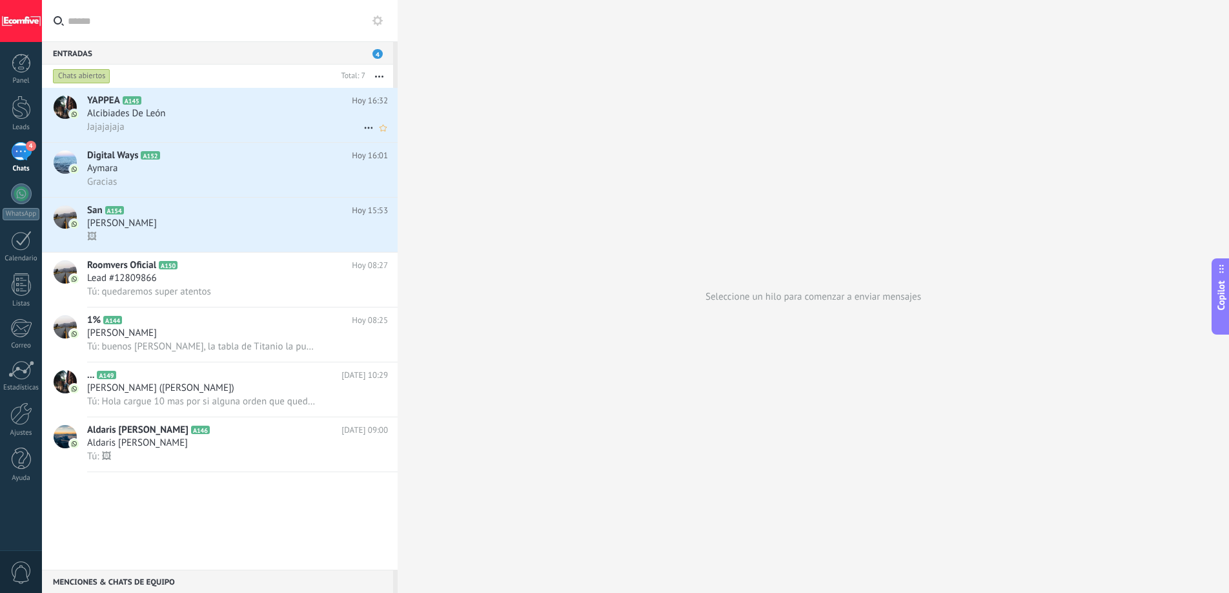
click at [180, 126] on div "Jajajajaja" at bounding box center [237, 127] width 301 height 14
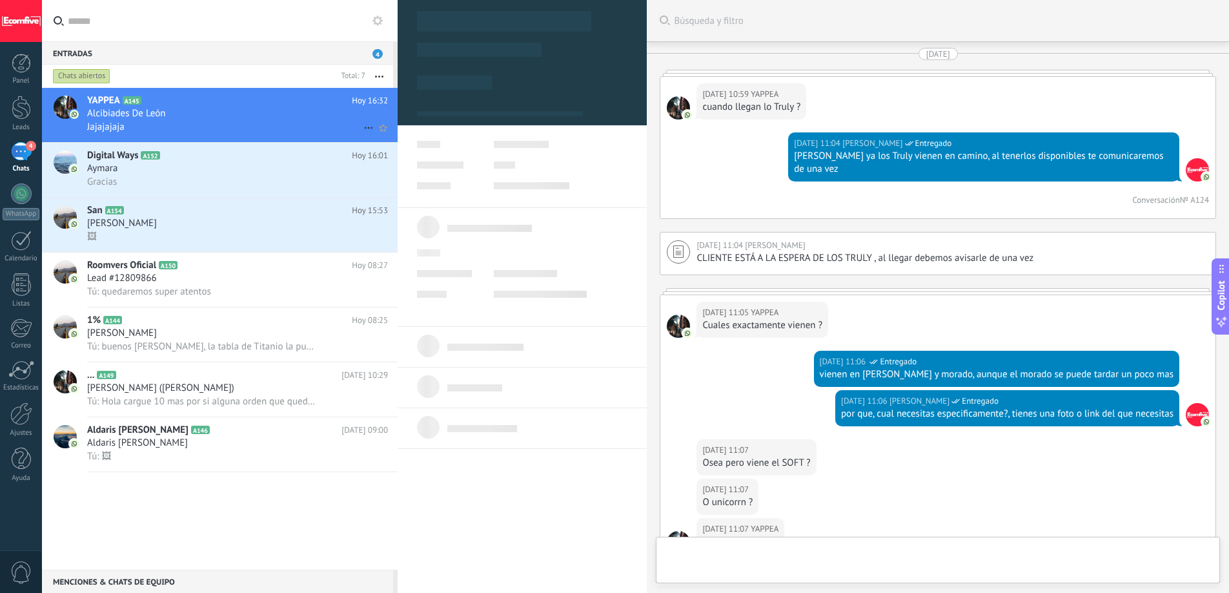
type textarea "***"
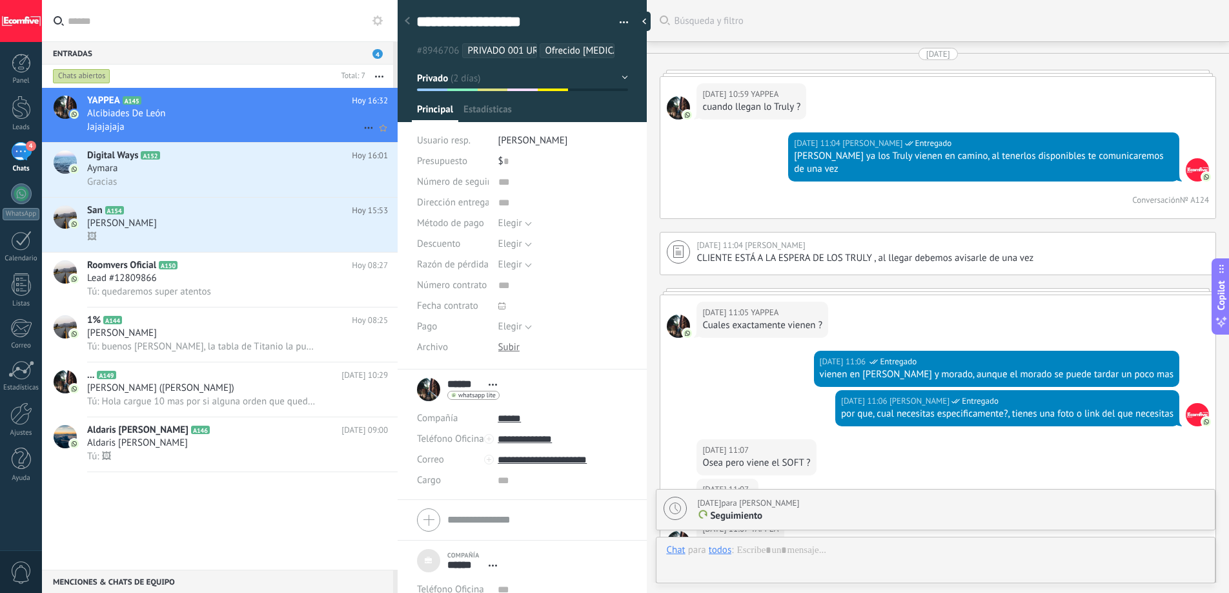
scroll to position [13, 0]
